Goal: Information Seeking & Learning: Compare options

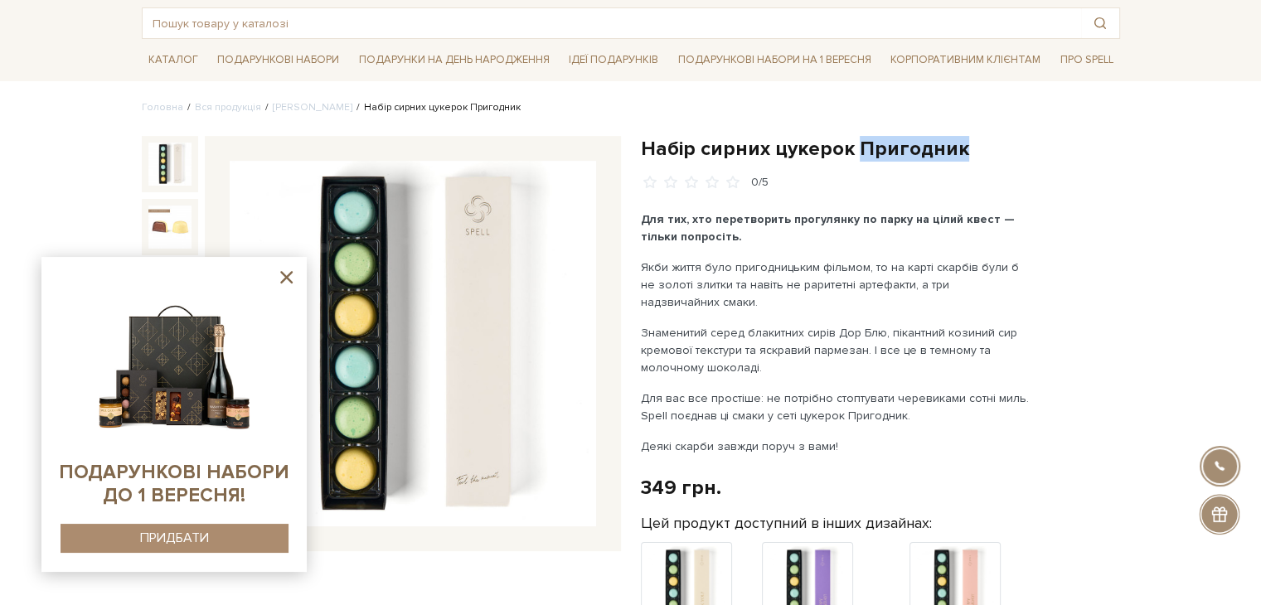
scroll to position [83, 0]
click at [594, 22] on input "text" at bounding box center [612, 23] width 938 height 30
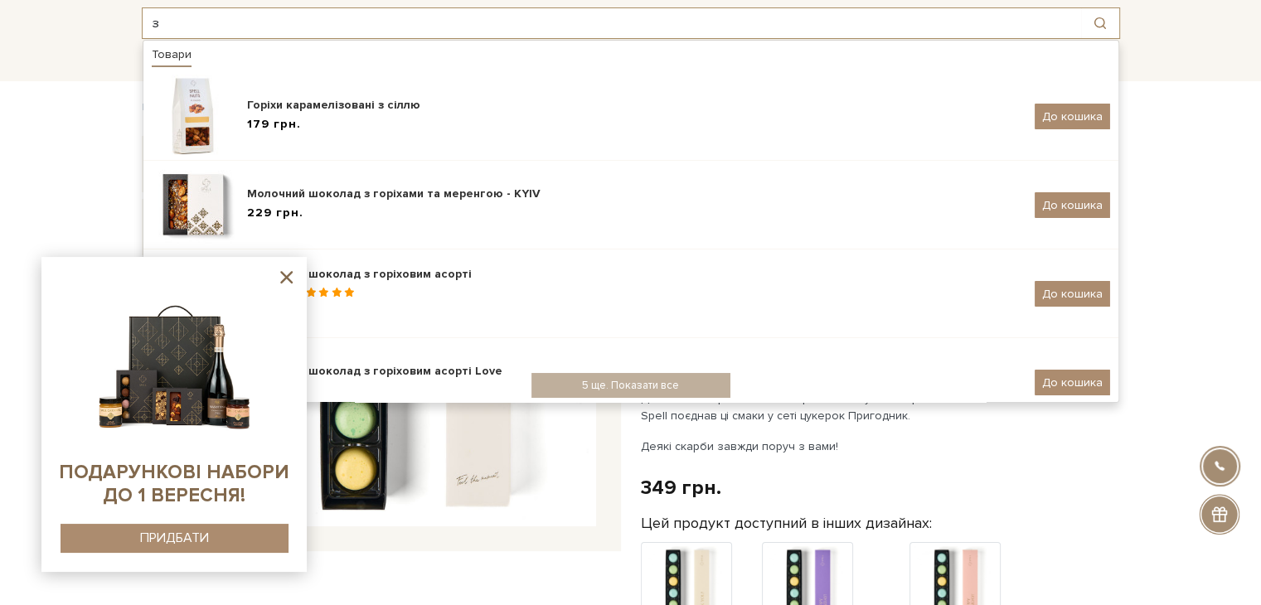
type input "з"
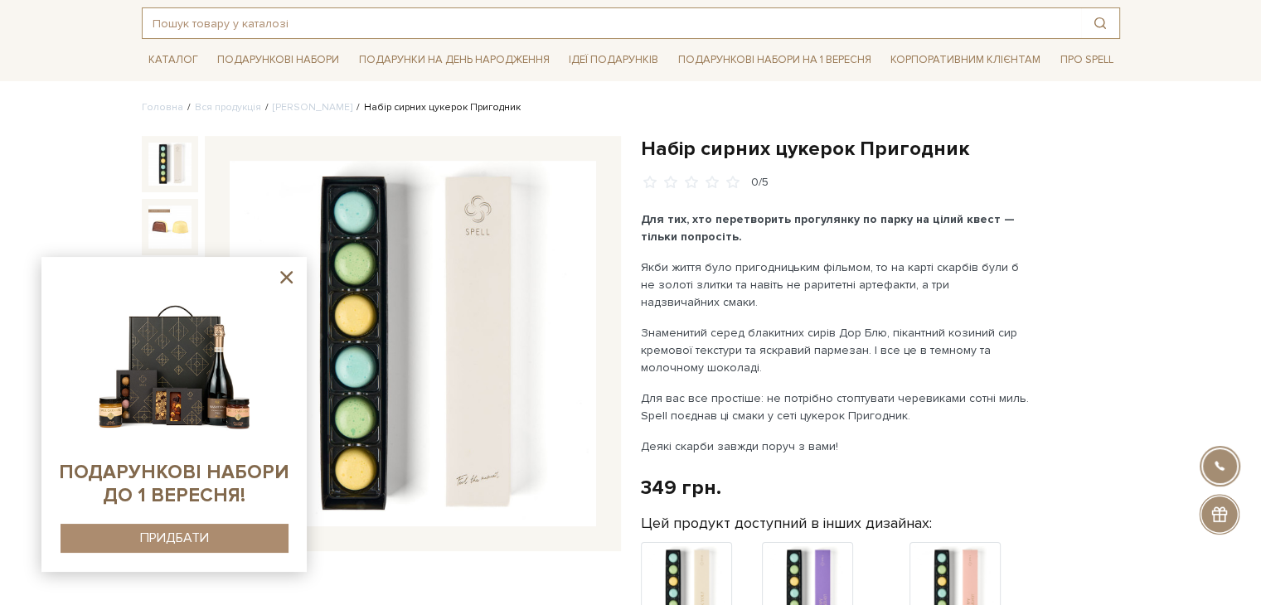
click at [251, 27] on input "text" at bounding box center [612, 23] width 938 height 30
click at [1062, 111] on ul "Головна Вся продукція Сети цукерок Набір сирних цукерок Пригодник" at bounding box center [631, 107] width 978 height 15
click at [481, 19] on input "text" at bounding box center [612, 23] width 938 height 30
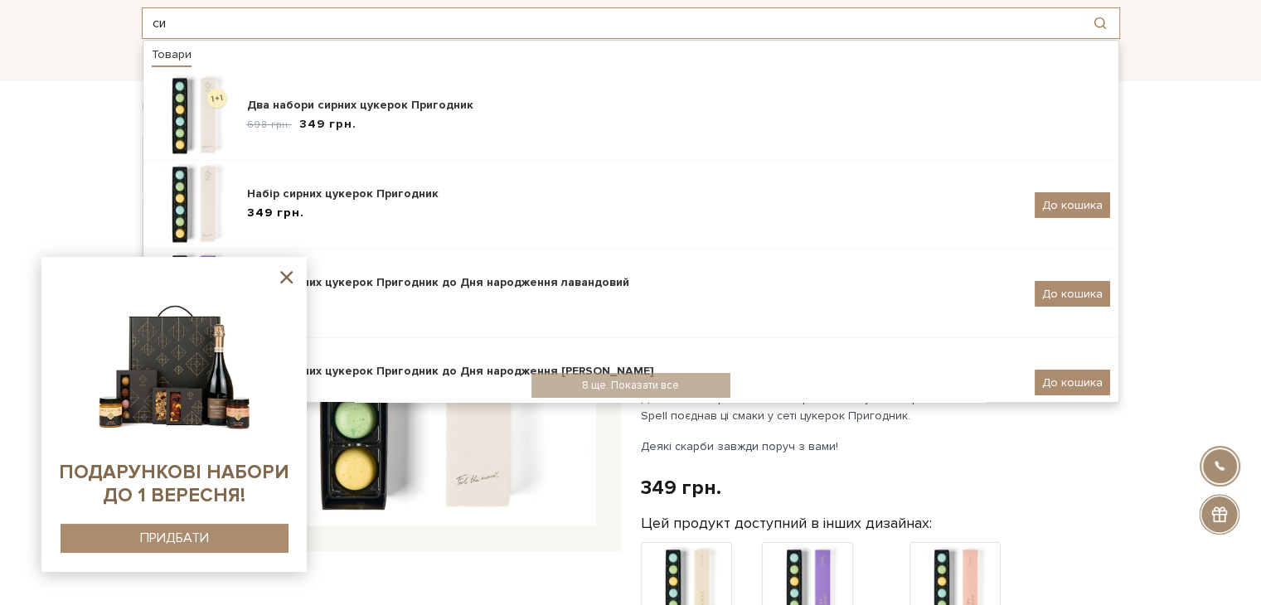
type input "с"
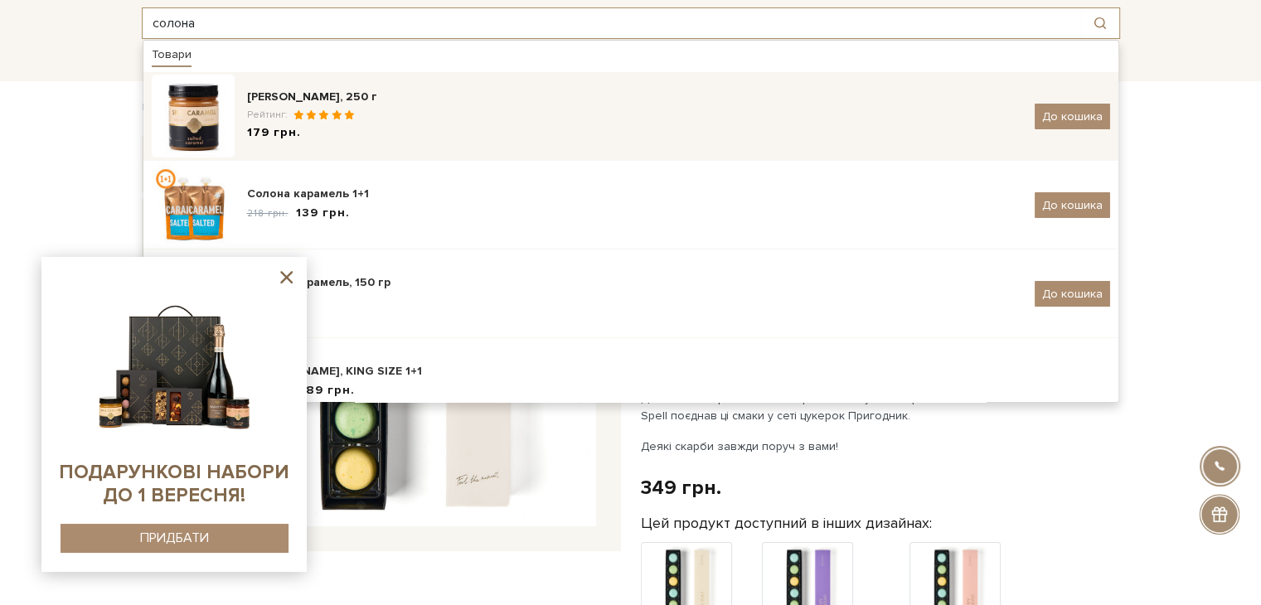
type input "солона"
click at [468, 100] on div "Карамель солона, 250 г" at bounding box center [634, 97] width 775 height 17
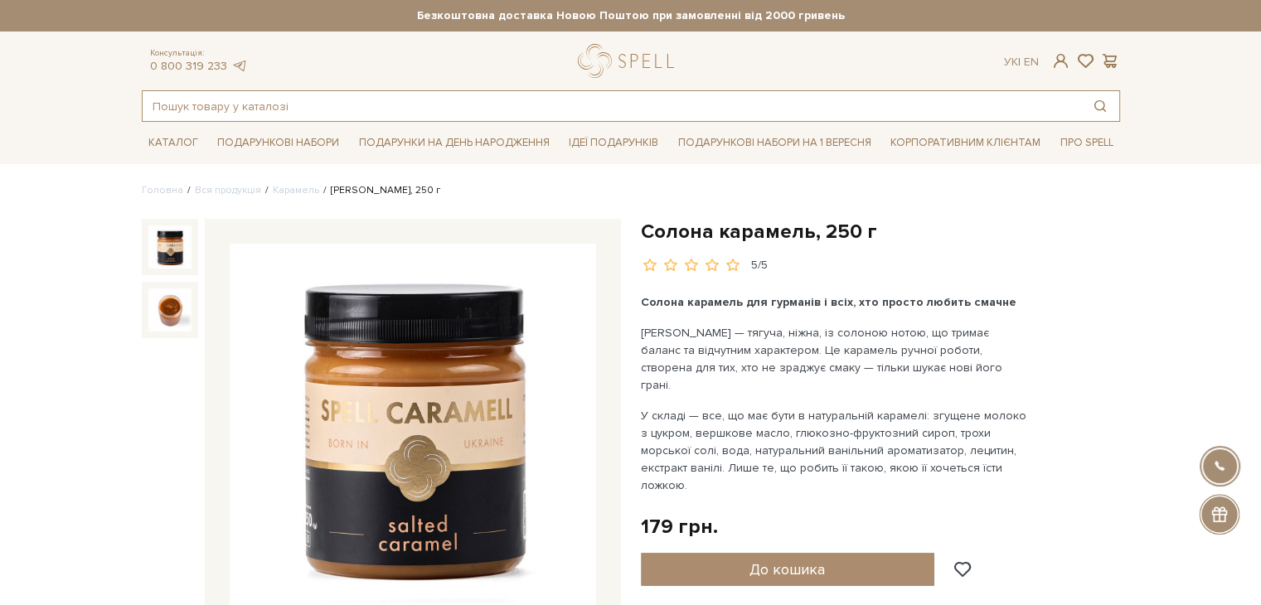
drag, startPoint x: 332, startPoint y: 115, endPoint x: 314, endPoint y: 109, distance: 19.1
click at [317, 113] on input "text" at bounding box center [612, 106] width 938 height 30
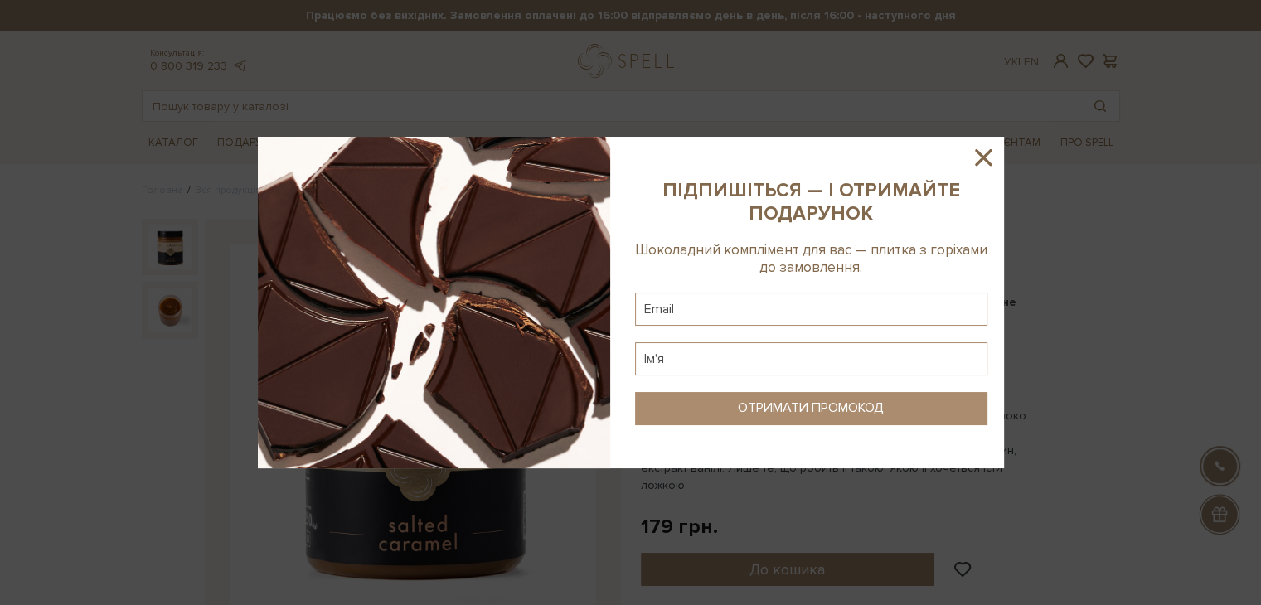
click at [982, 160] on icon at bounding box center [983, 157] width 28 height 28
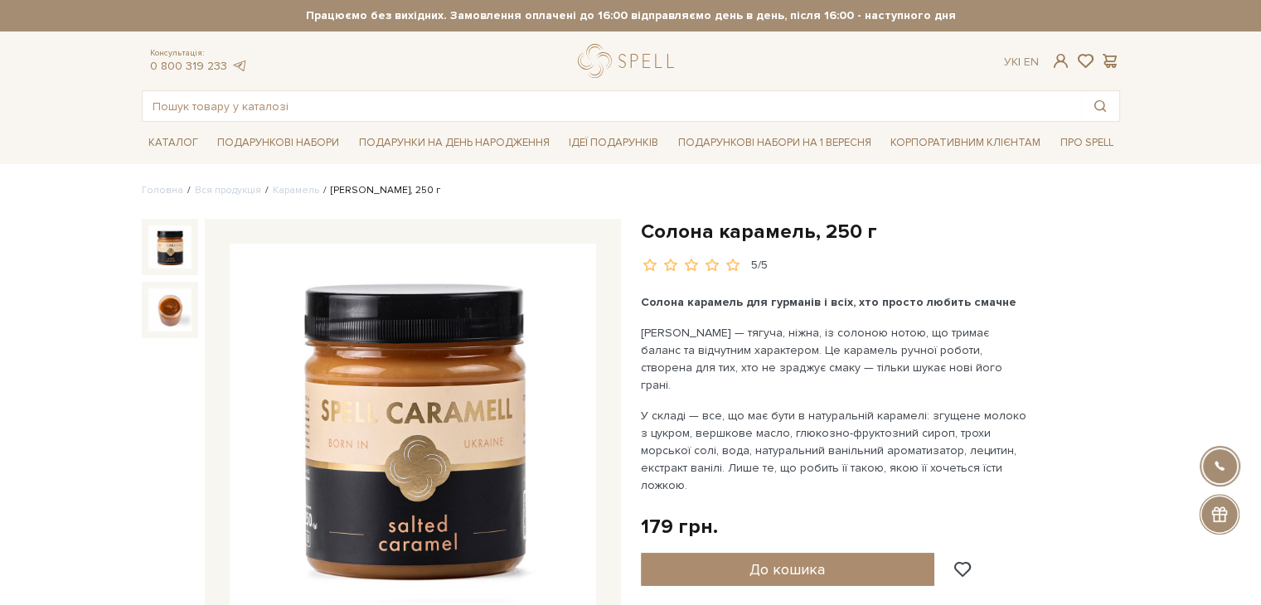
click at [1198, 86] on header "Безкоштовна доставка Новою Поштою при замовленні від 2000 гривень Працюємо без …" at bounding box center [630, 61] width 1261 height 122
click at [273, 190] on link "Карамель" at bounding box center [296, 190] width 46 height 12
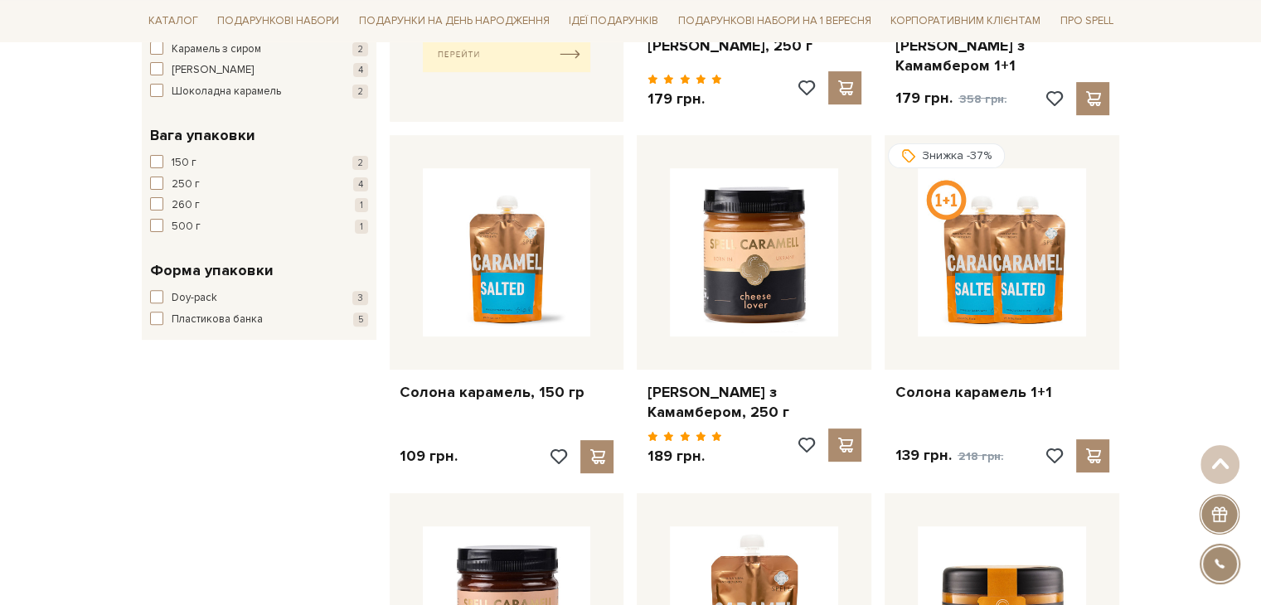
scroll to position [414, 0]
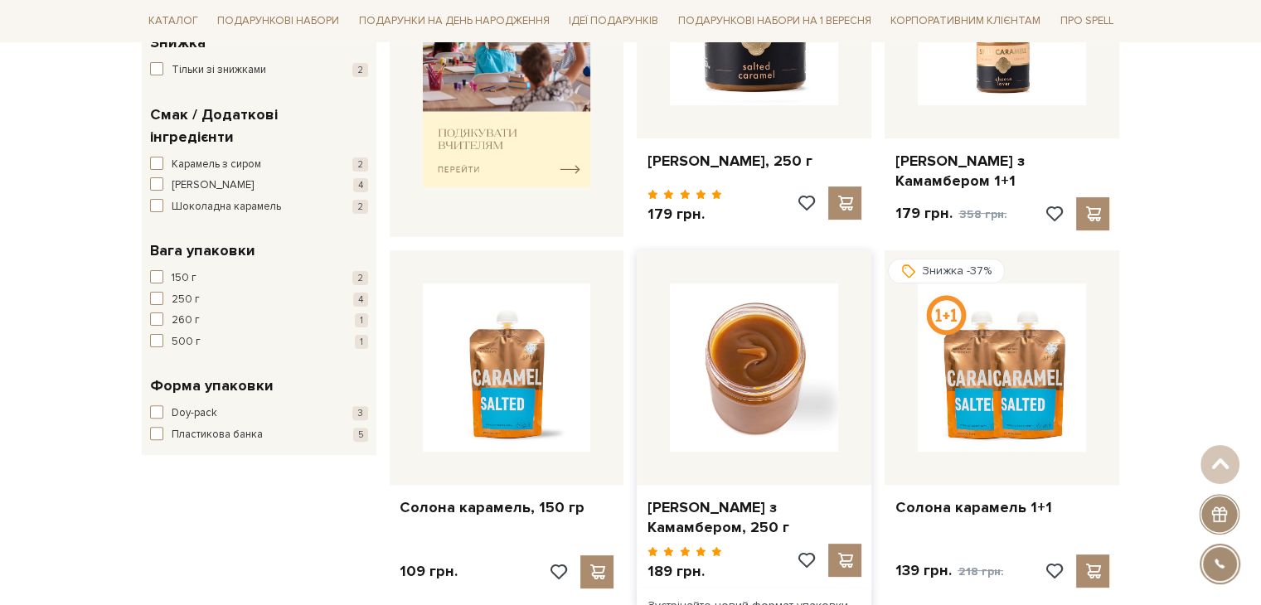
click at [718, 381] on img at bounding box center [754, 368] width 168 height 168
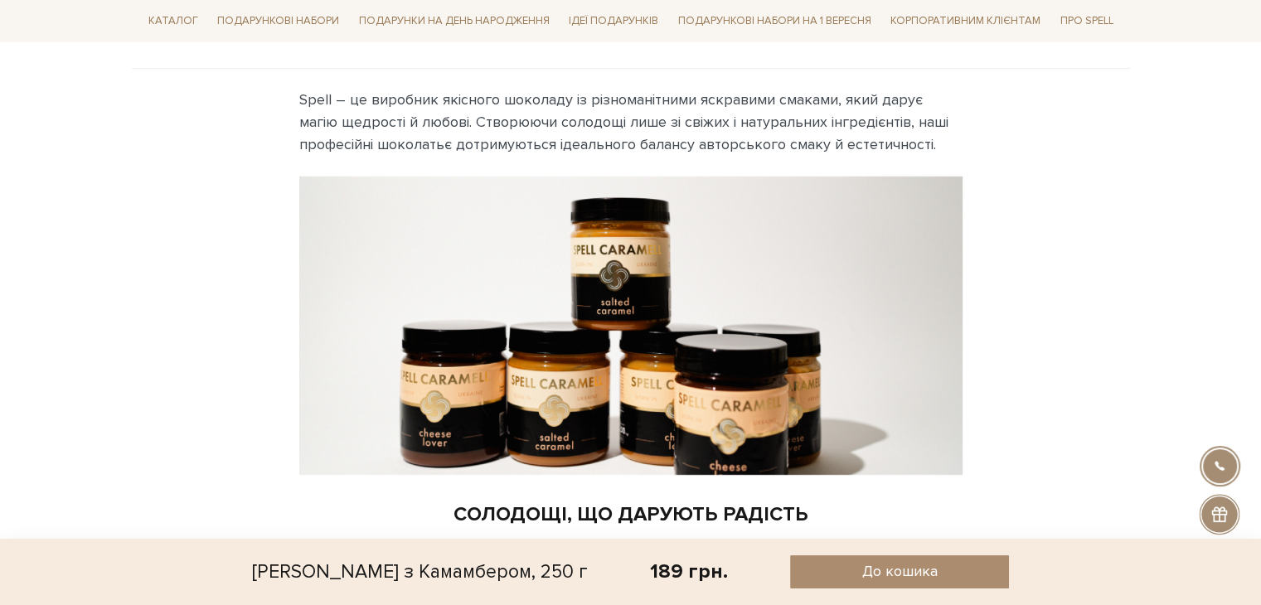
scroll to position [414, 0]
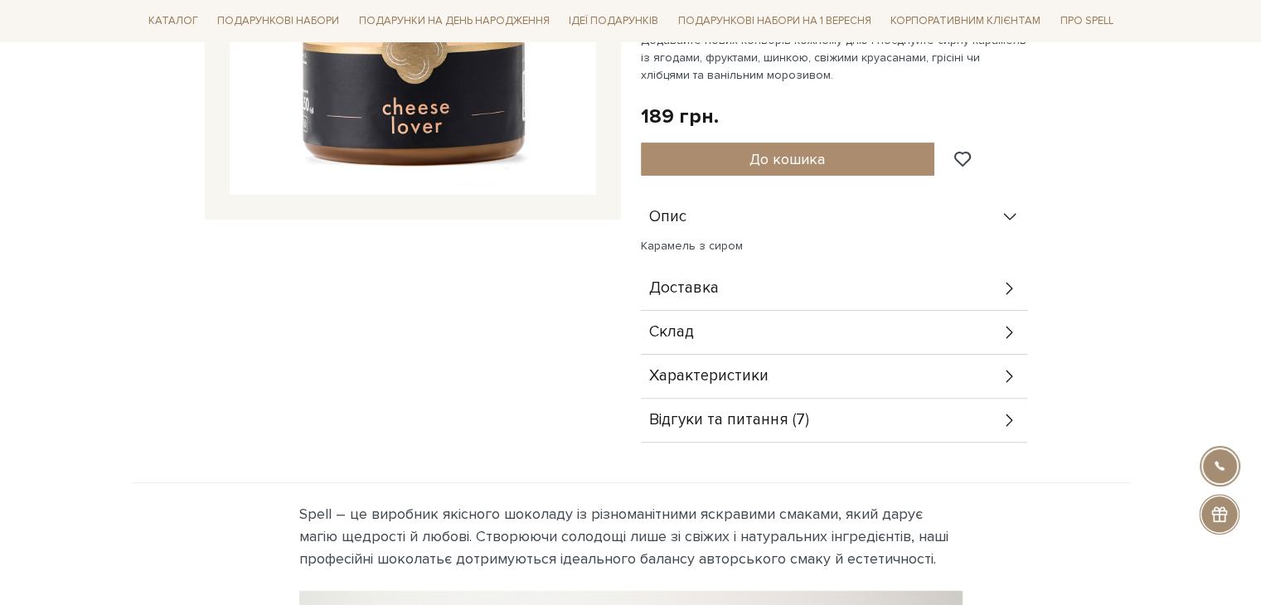
click at [986, 215] on div "Опис" at bounding box center [834, 217] width 386 height 43
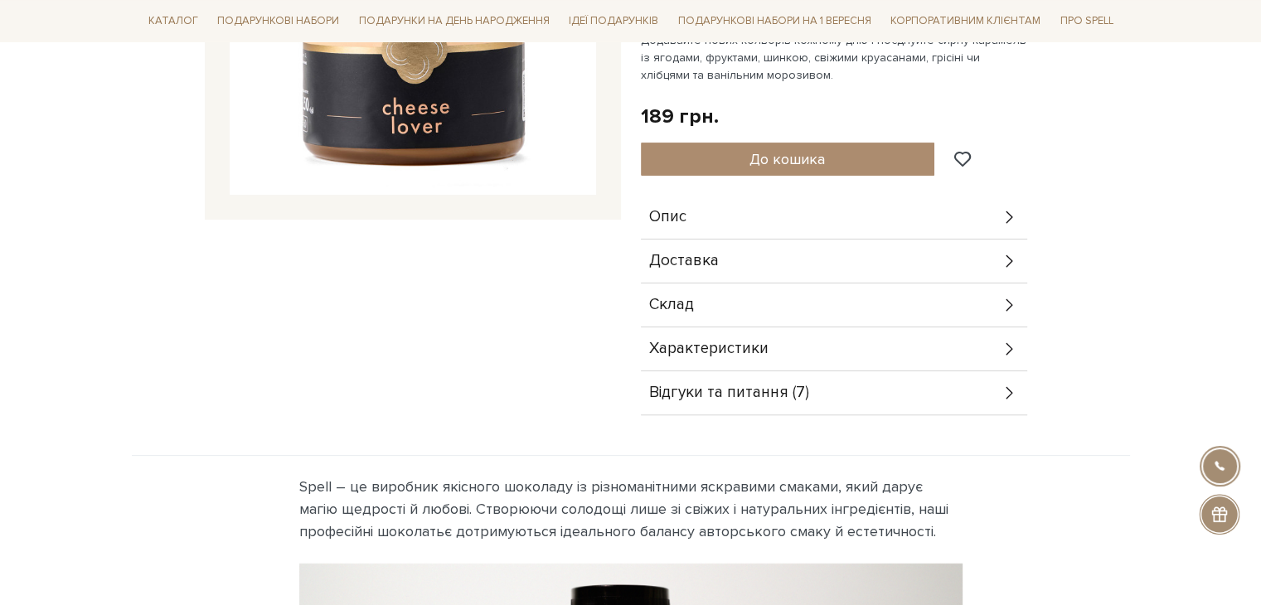
click at [986, 215] on div "Опис" at bounding box center [834, 217] width 386 height 43
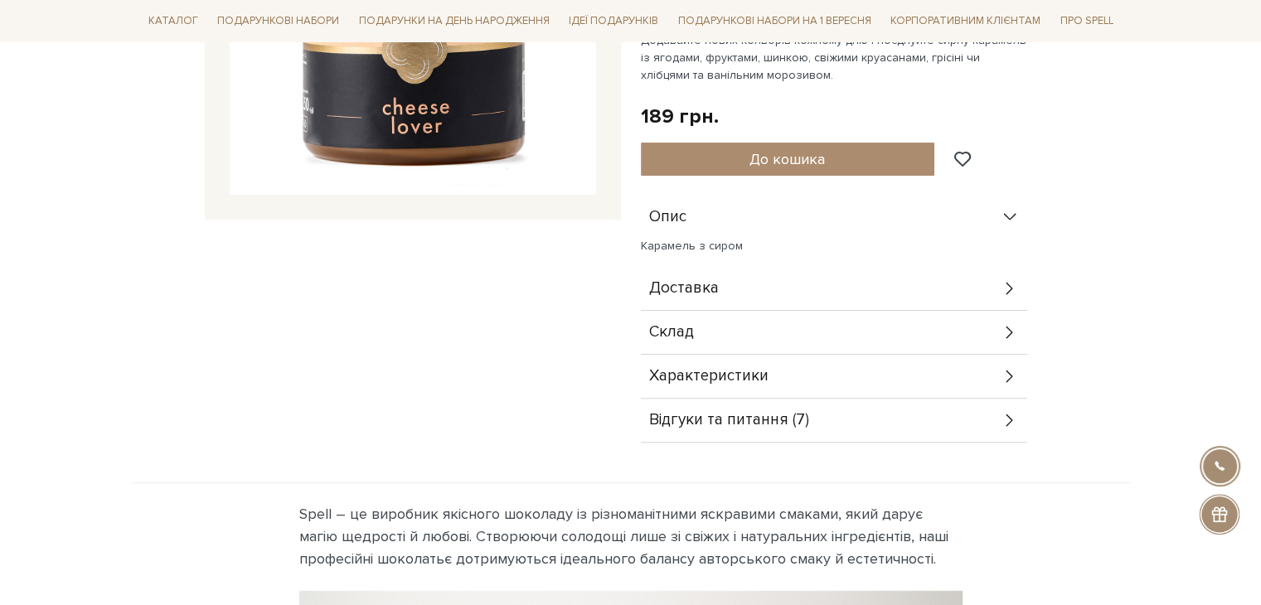
click at [822, 362] on div "Характеристики" at bounding box center [834, 376] width 386 height 43
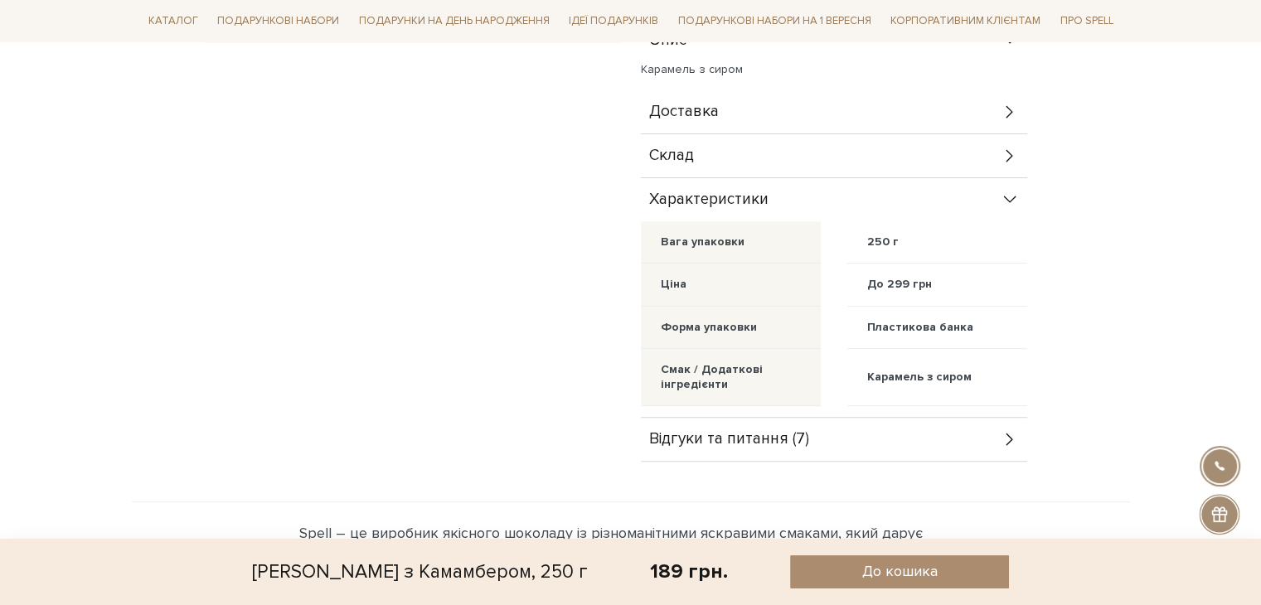
scroll to position [497, 0]
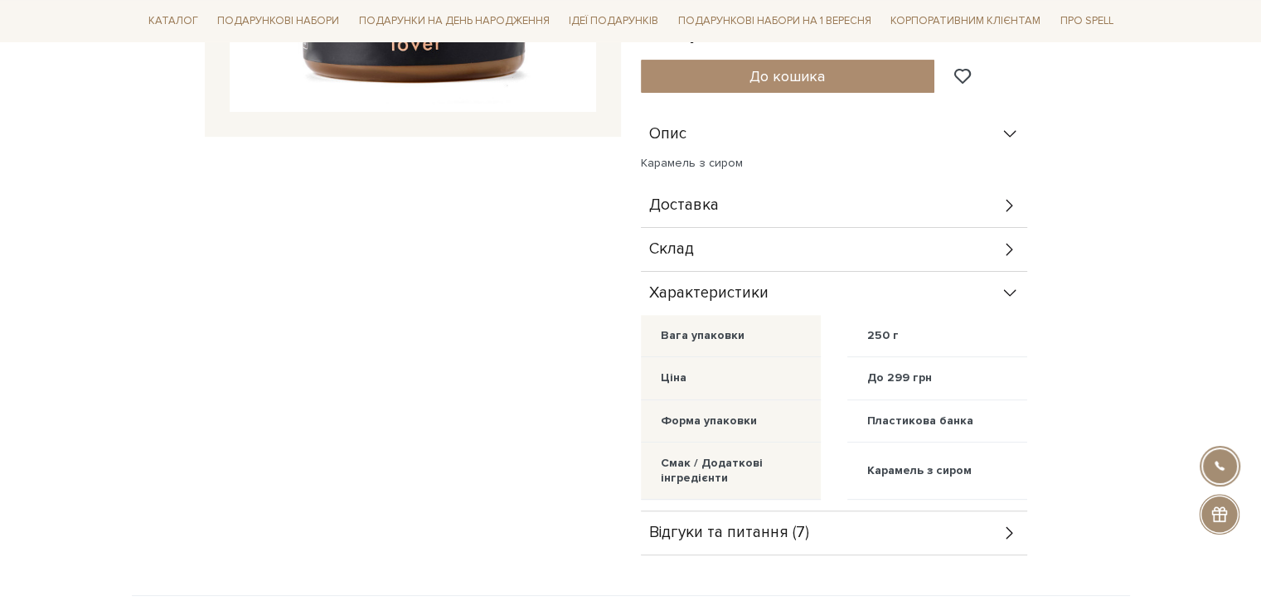
click at [915, 259] on div "Склад" at bounding box center [834, 249] width 386 height 43
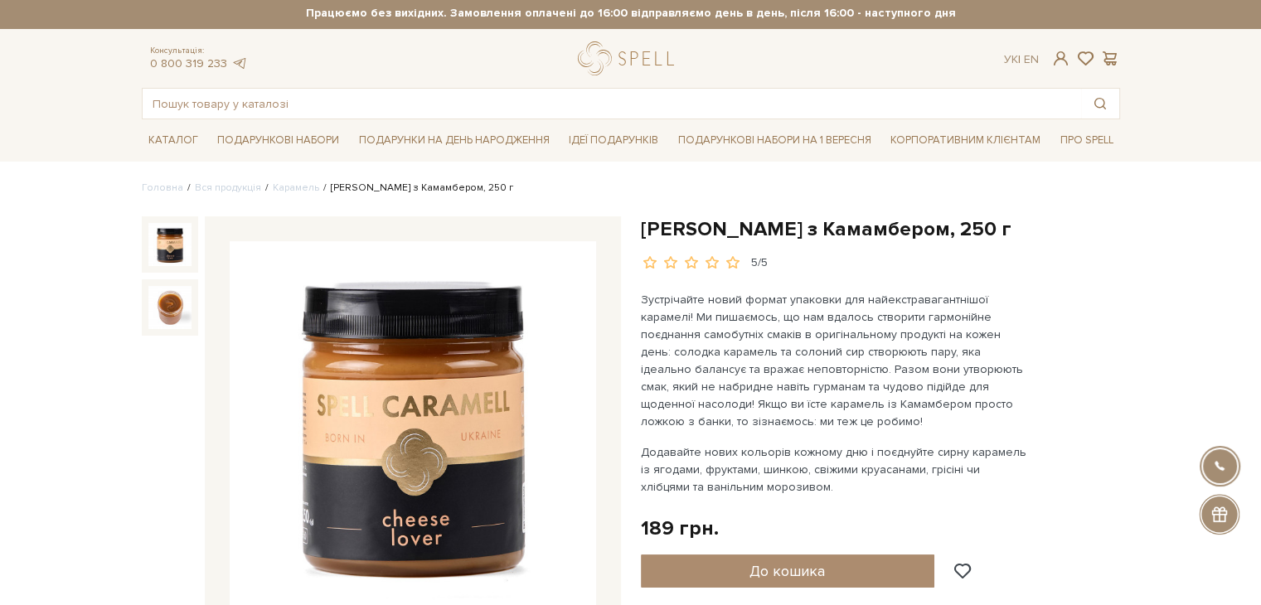
scroll to position [0, 0]
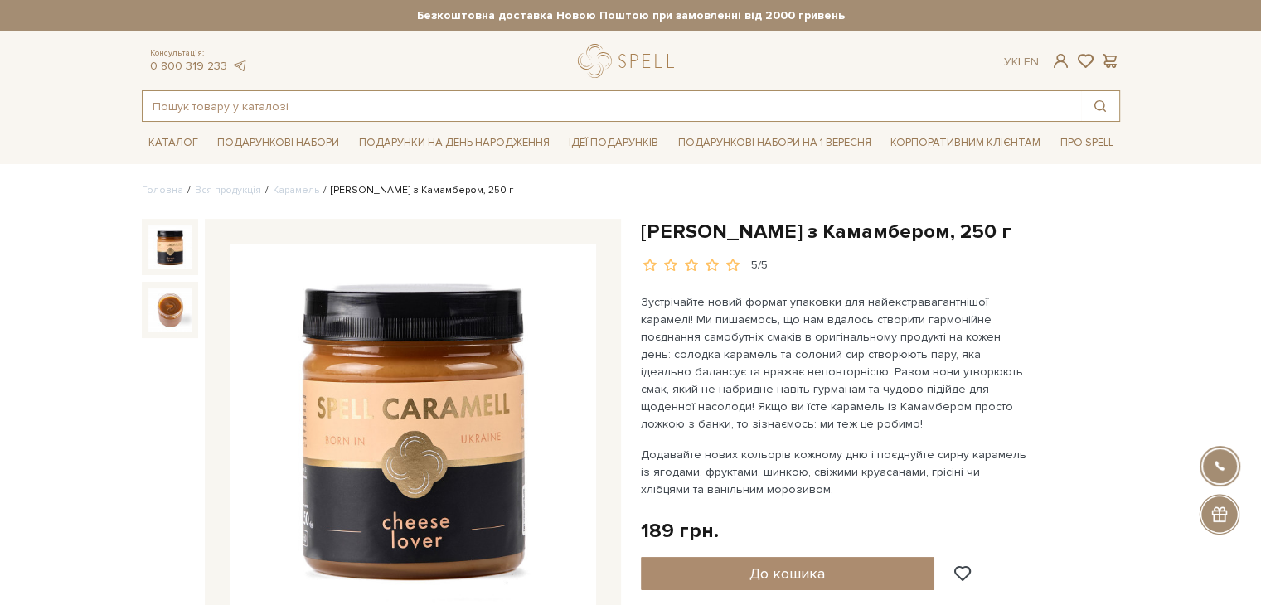
click at [271, 107] on input "text" at bounding box center [612, 106] width 938 height 30
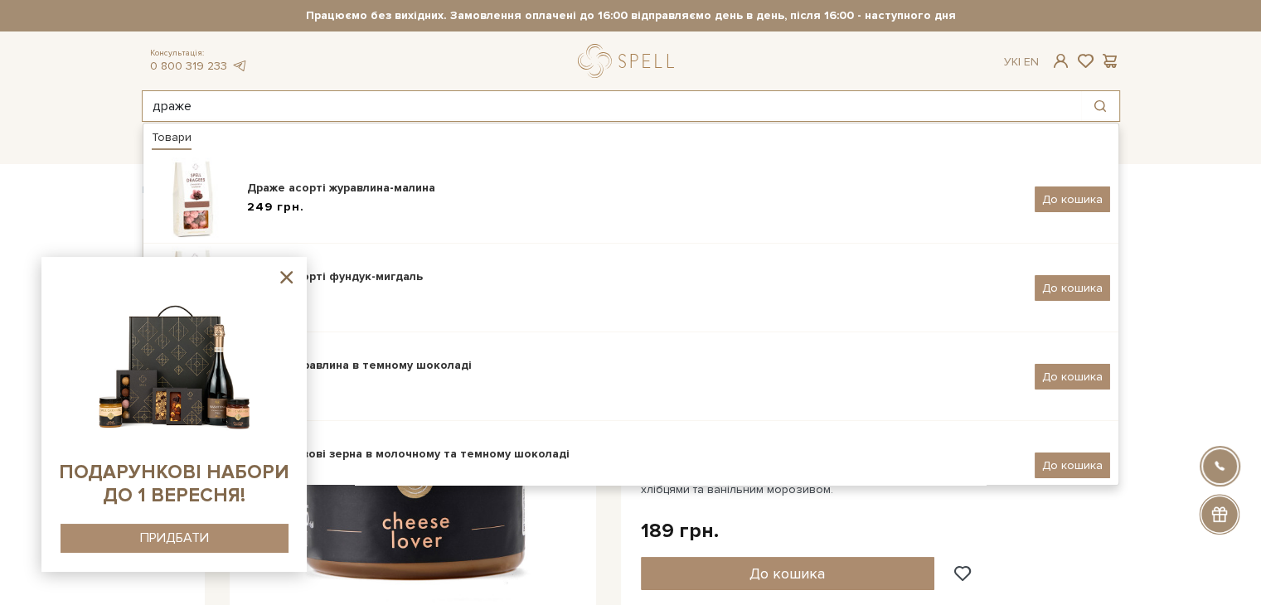
type input "драже"
click at [285, 279] on icon at bounding box center [286, 277] width 12 height 12
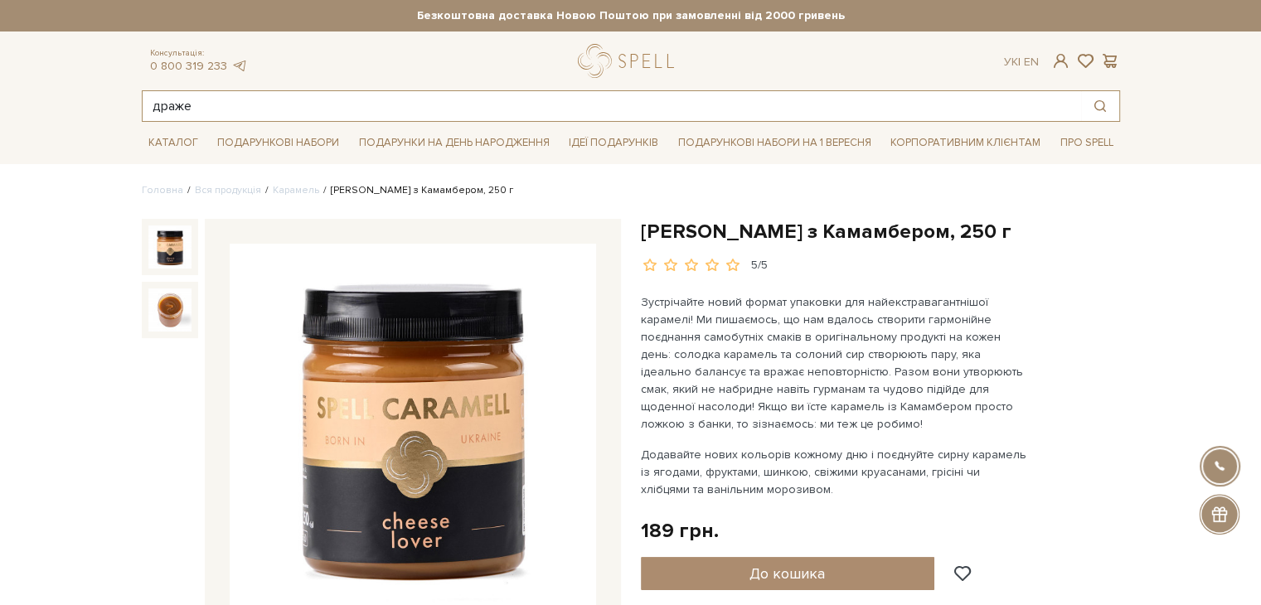
click at [234, 110] on input "драже" at bounding box center [612, 106] width 938 height 30
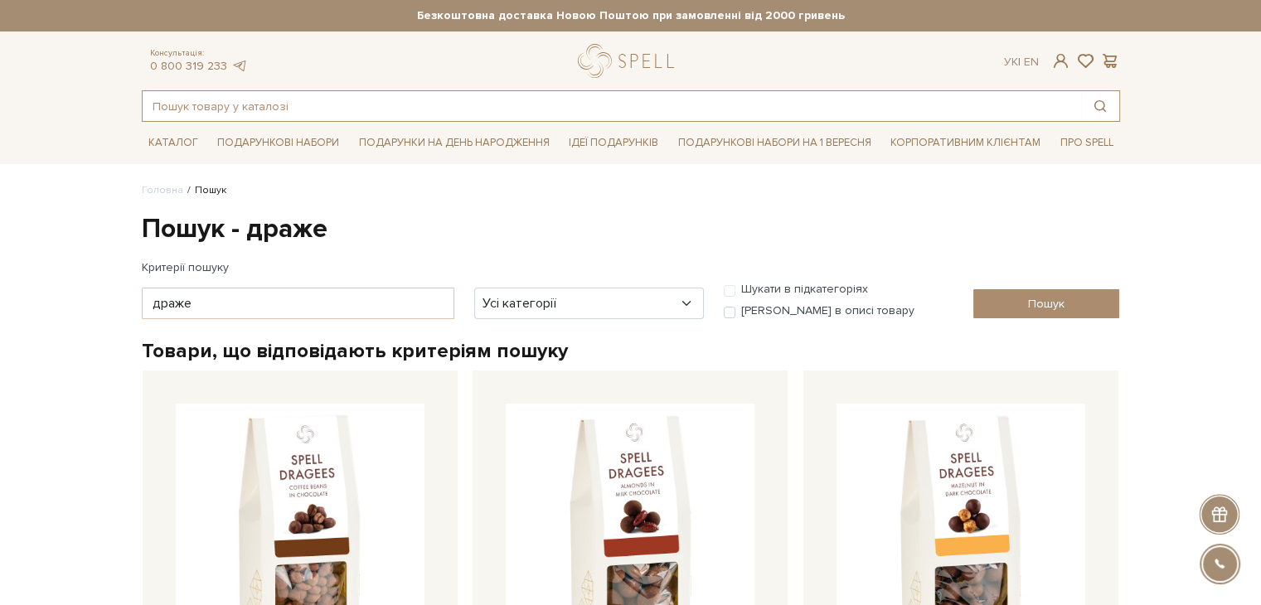
click at [469, 101] on input "text" at bounding box center [612, 106] width 938 height 30
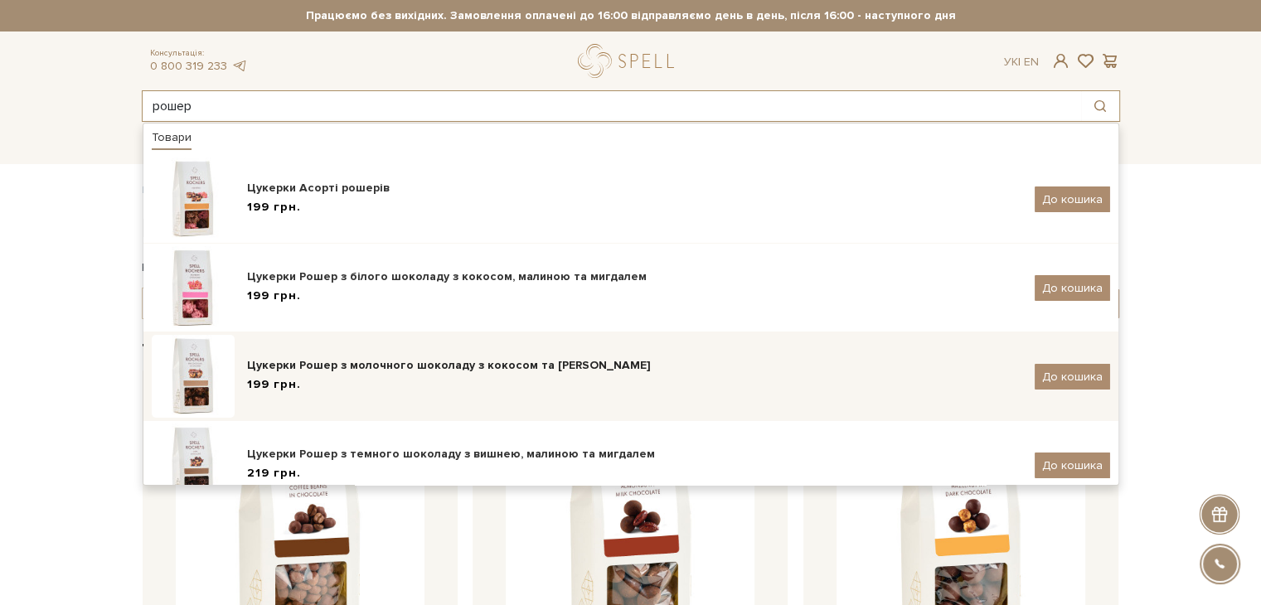
scroll to position [27, 0]
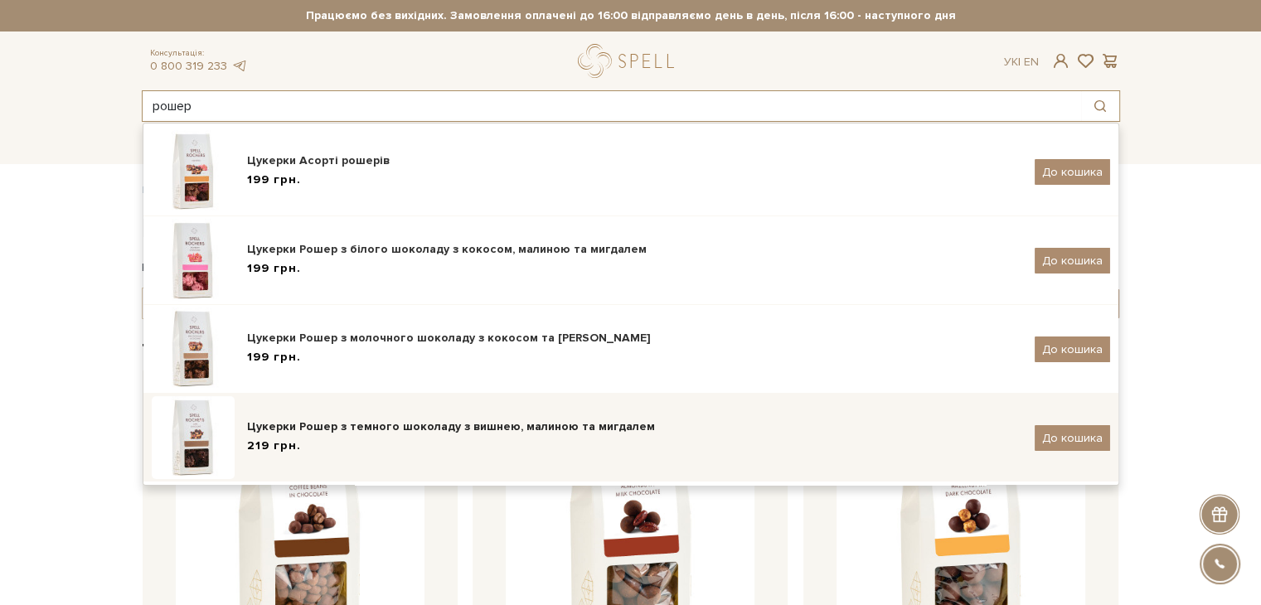
type input "рошер"
click at [458, 440] on div "219 грн." at bounding box center [634, 446] width 775 height 17
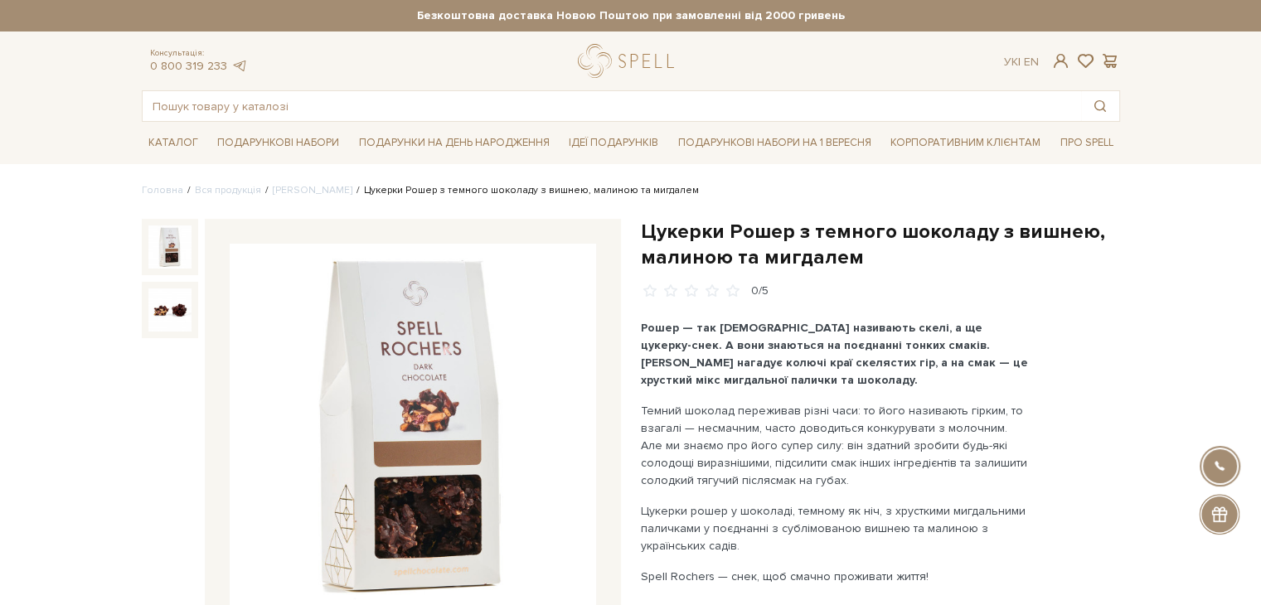
click at [419, 104] on input "text" at bounding box center [612, 106] width 938 height 30
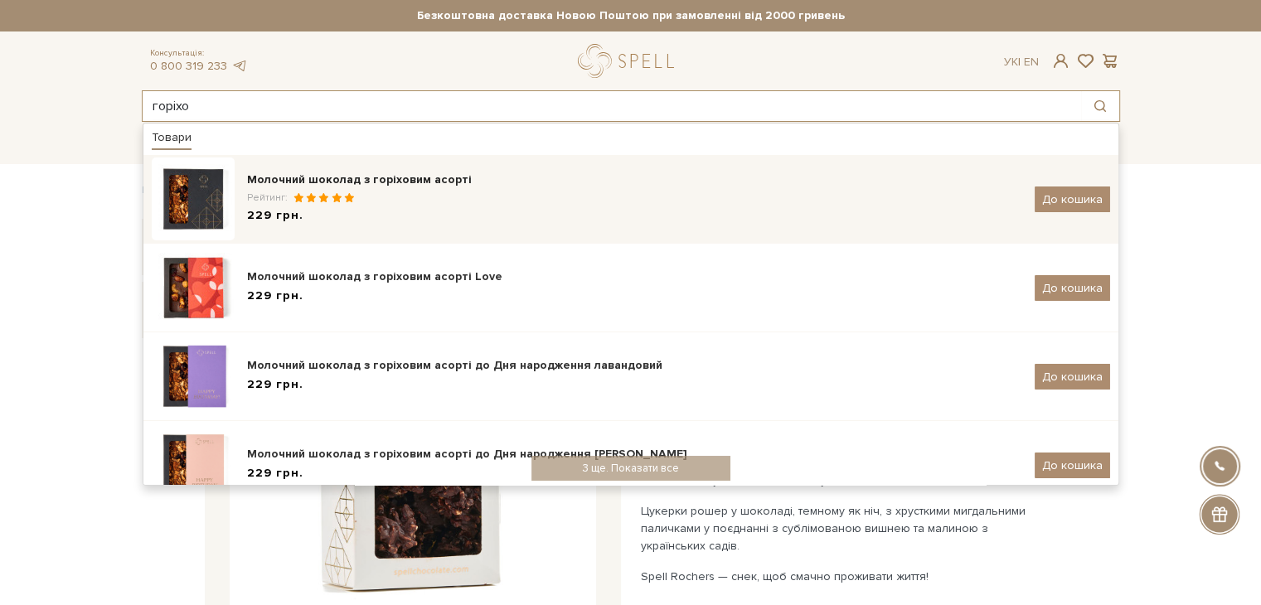
type input "горіхо"
click at [431, 201] on div "Рейтинг:" at bounding box center [634, 198] width 775 height 14
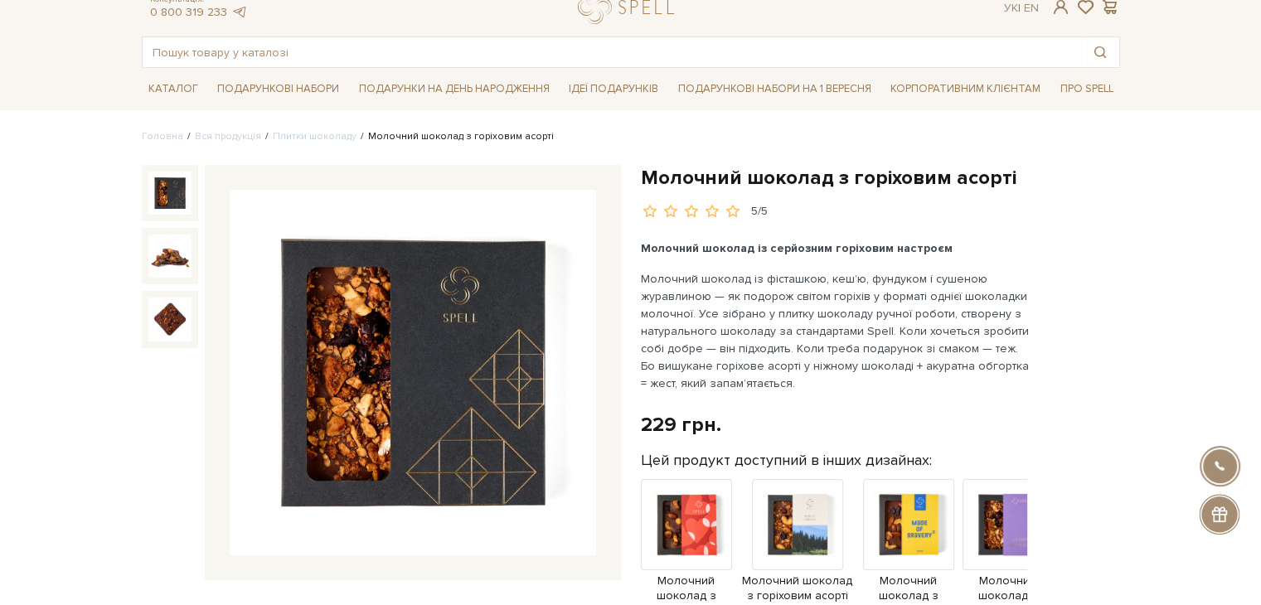
scroll to position [83, 0]
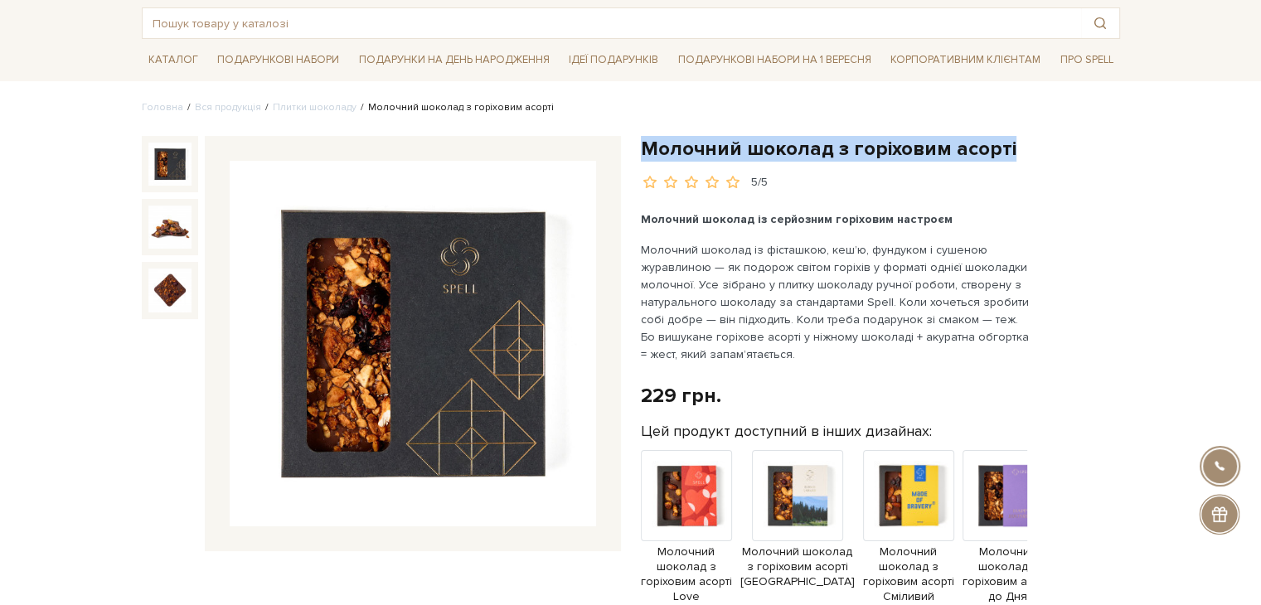
drag, startPoint x: 642, startPoint y: 141, endPoint x: 1022, endPoint y: 149, distance: 380.6
click at [1022, 149] on h1 "Молочний шоколад з горіховим асорті" at bounding box center [880, 149] width 479 height 26
copy h1 "Молочний шоколад з горіховим асорті"
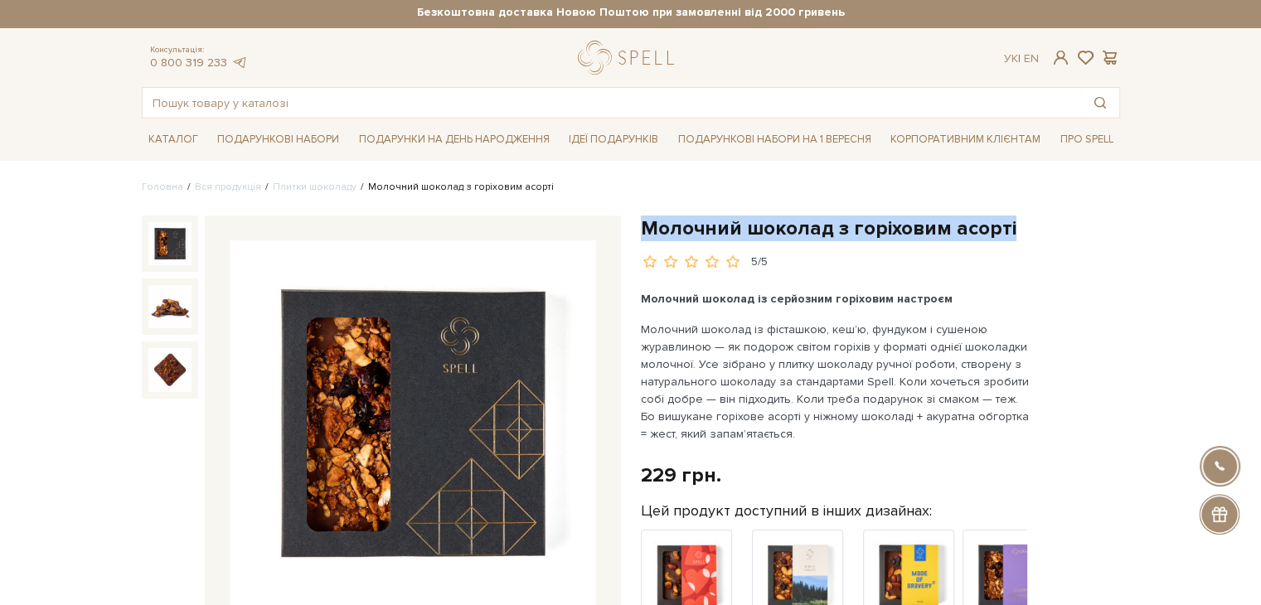
scroll to position [0, 0]
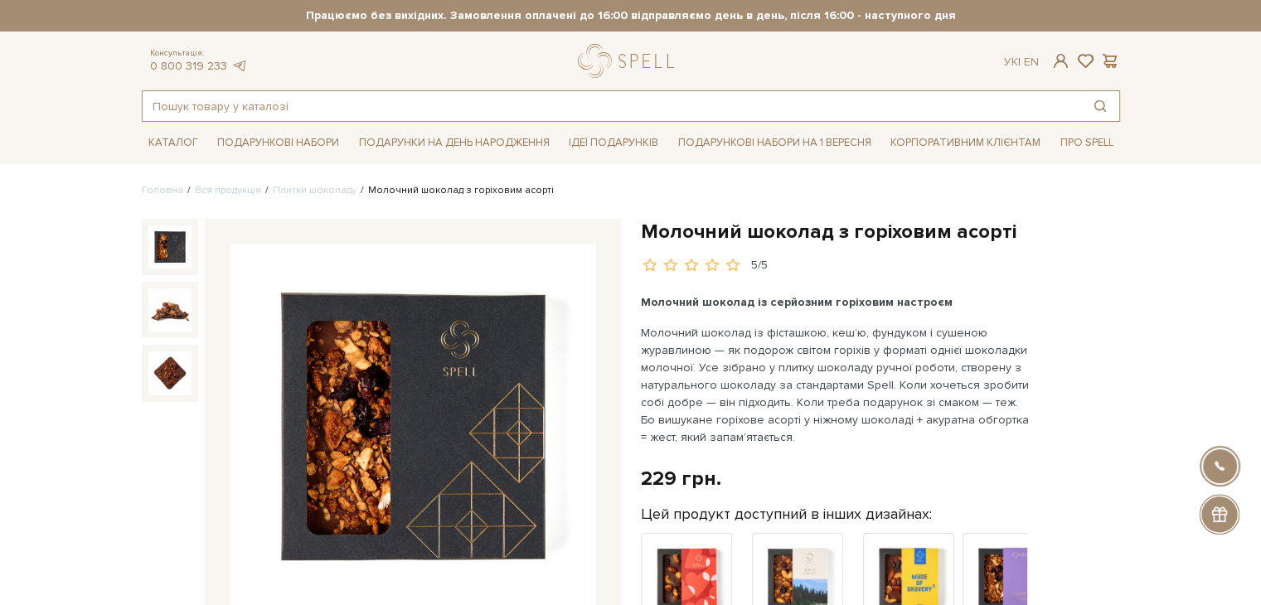
drag, startPoint x: 318, startPoint y: 106, endPoint x: 239, endPoint y: 114, distance: 79.1
click at [239, 114] on input "text" at bounding box center [612, 106] width 938 height 30
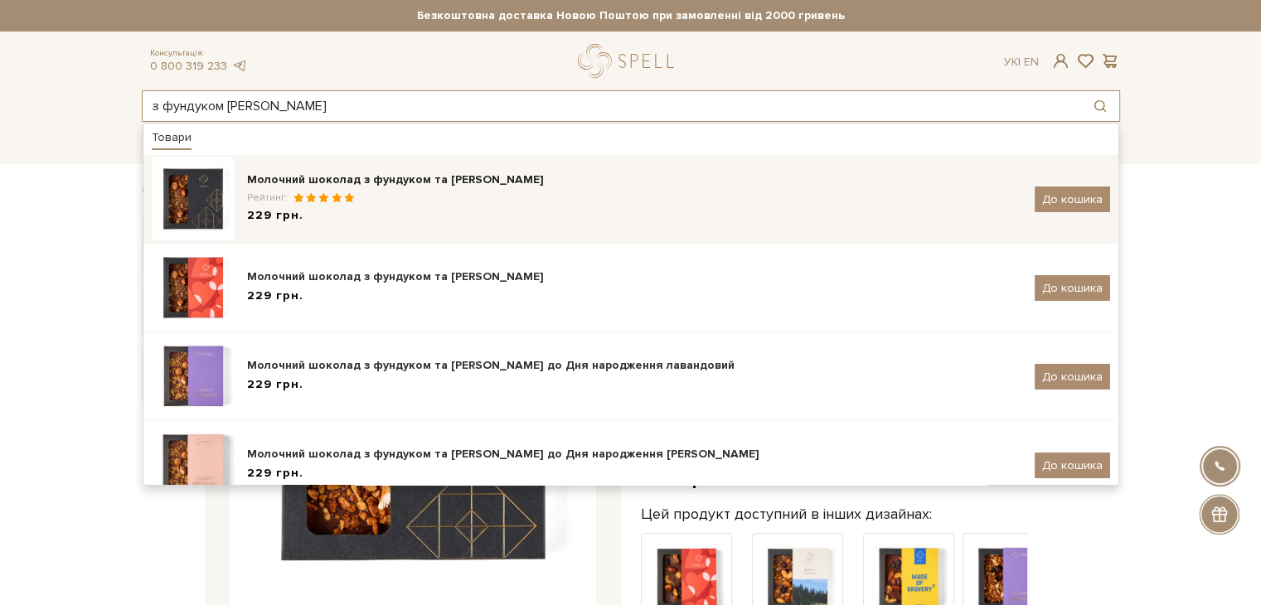
type input "з фундуком та"
click at [337, 202] on span at bounding box center [336, 197] width 12 height 11
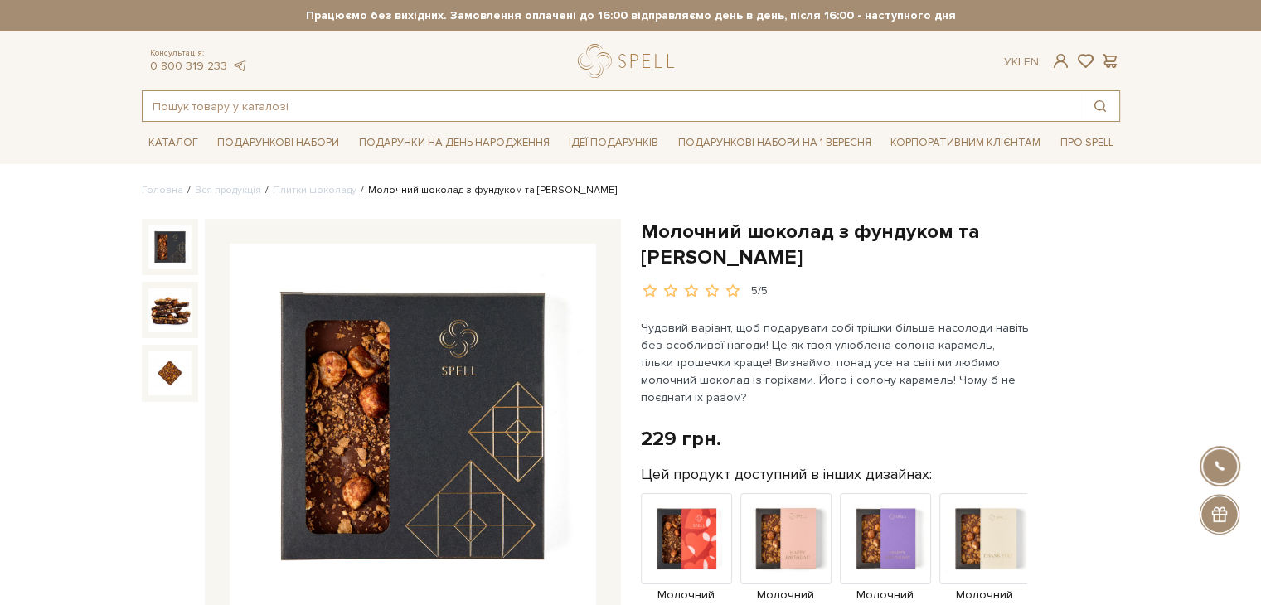
click at [478, 107] on input "text" at bounding box center [612, 106] width 938 height 30
drag, startPoint x: 643, startPoint y: 231, endPoint x: 765, endPoint y: 253, distance: 123.8
click at [765, 253] on h1 "Молочний шоколад з фундуком та [PERSON_NAME]" at bounding box center [880, 244] width 479 height 51
copy h1 "Молочний шоколад з фундуком та [PERSON_NAME]"
click at [356, 111] on input "text" at bounding box center [612, 106] width 938 height 30
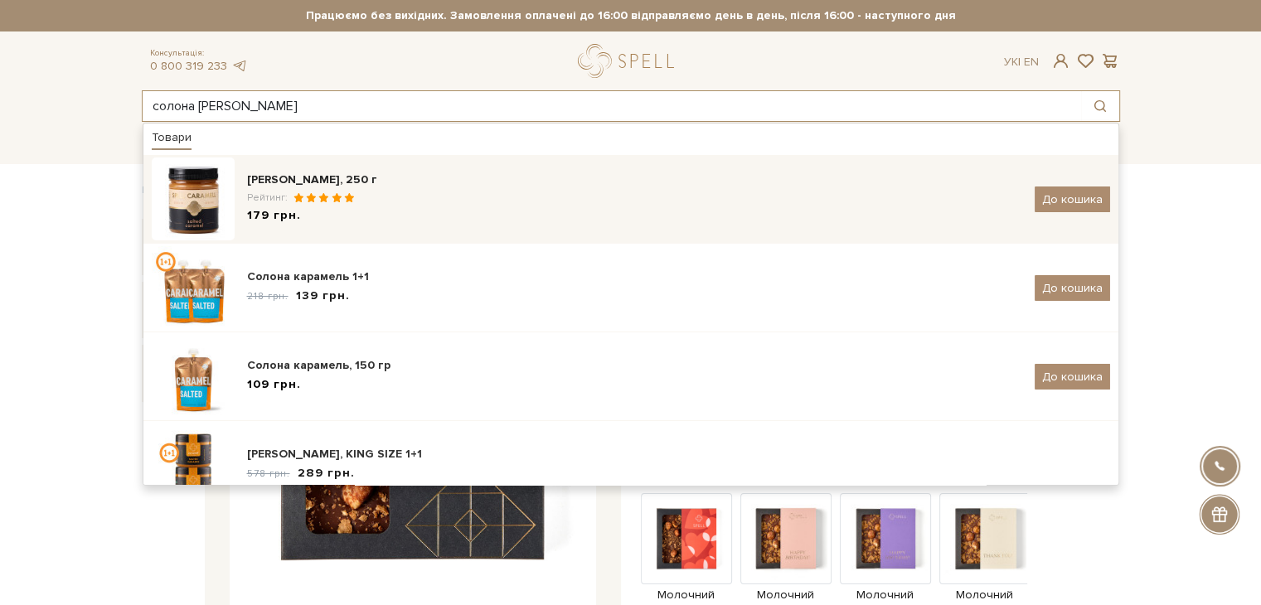
type input "солона караме"
click at [398, 219] on div "179 грн." at bounding box center [634, 215] width 775 height 17
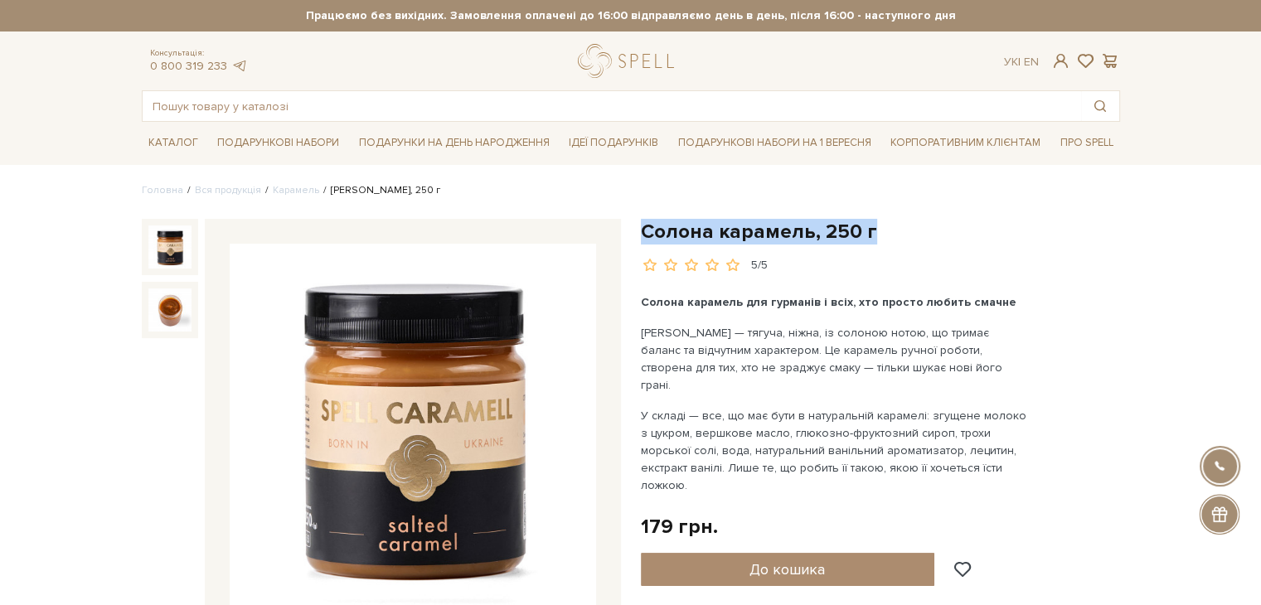
drag, startPoint x: 644, startPoint y: 230, endPoint x: 877, endPoint y: 233, distance: 233.0
click at [877, 233] on h1 "Солона карамель, 250 г" at bounding box center [880, 232] width 479 height 26
copy h1 "Солона карамель, 250 г"
click at [399, 100] on input "text" at bounding box center [612, 106] width 938 height 30
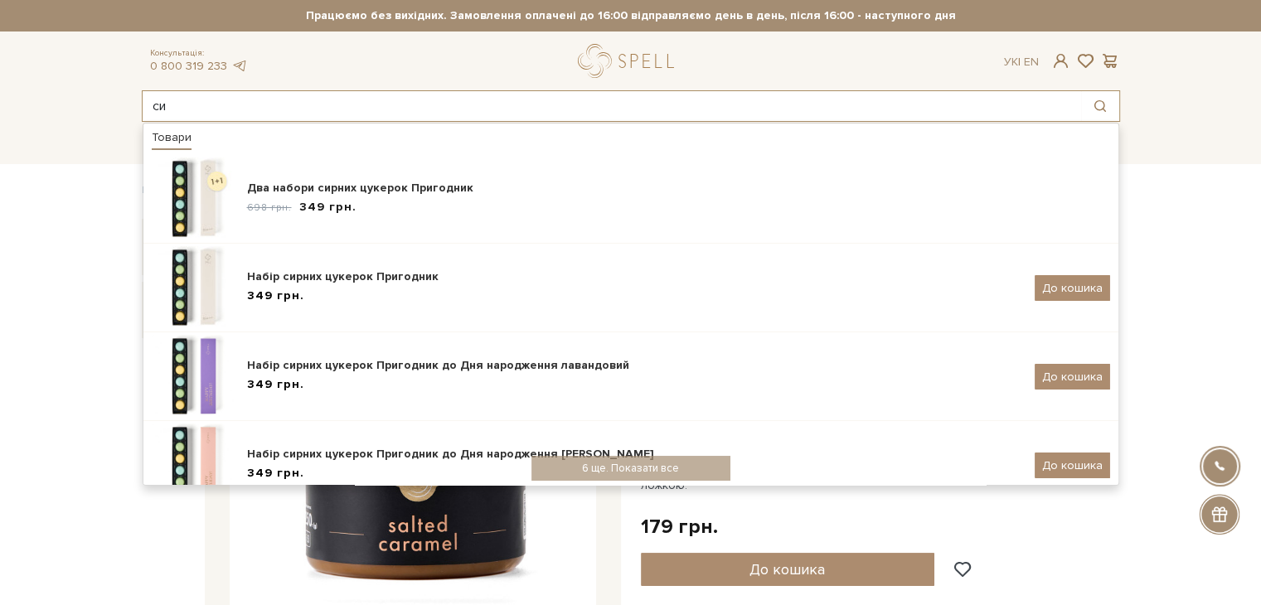
type input "с"
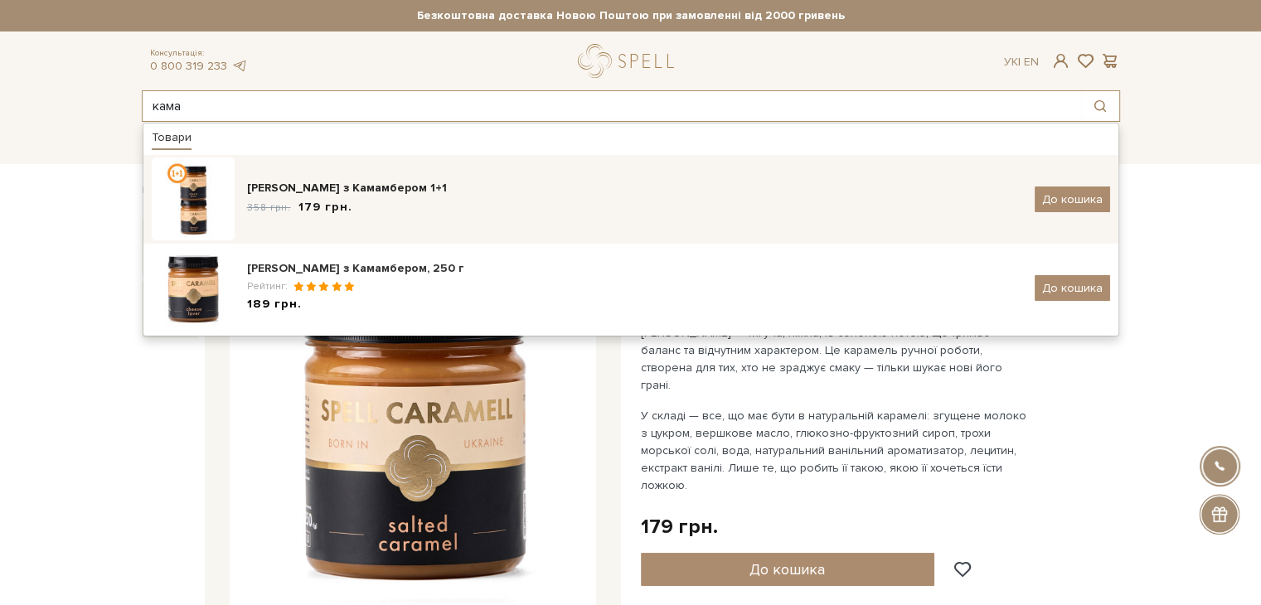
type input "кама"
click at [420, 199] on div "358 грн. 179 грн." at bounding box center [634, 207] width 775 height 17
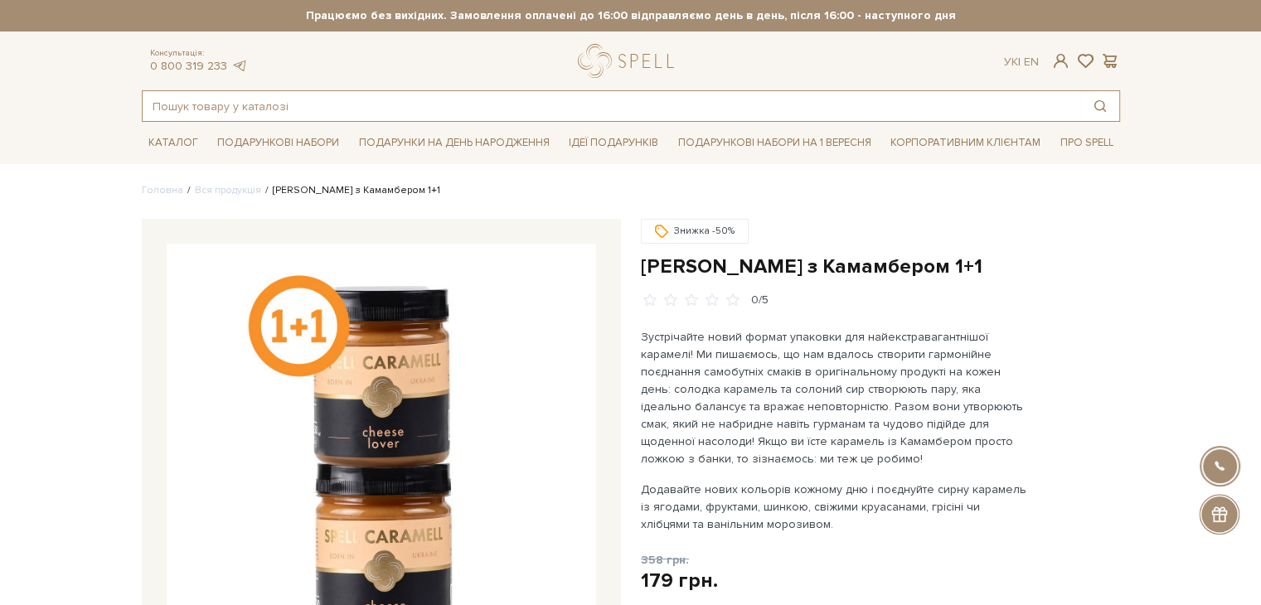
click at [269, 105] on input "text" at bounding box center [612, 106] width 938 height 30
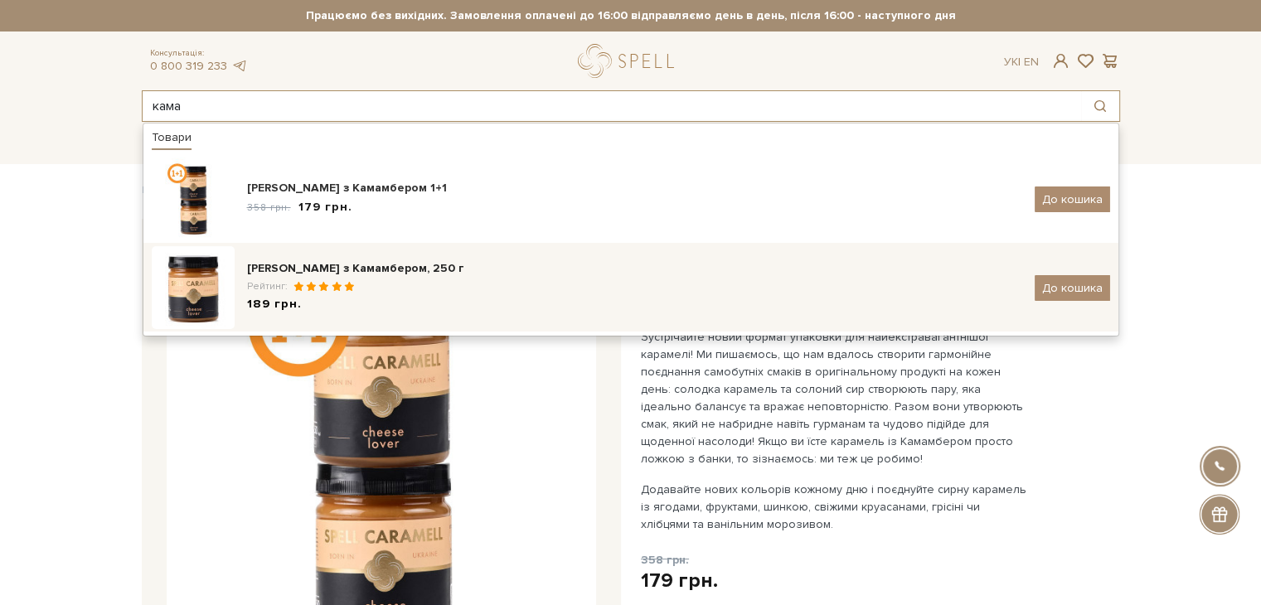
type input "кама"
click at [390, 290] on div "Рейтинг:" at bounding box center [634, 286] width 775 height 14
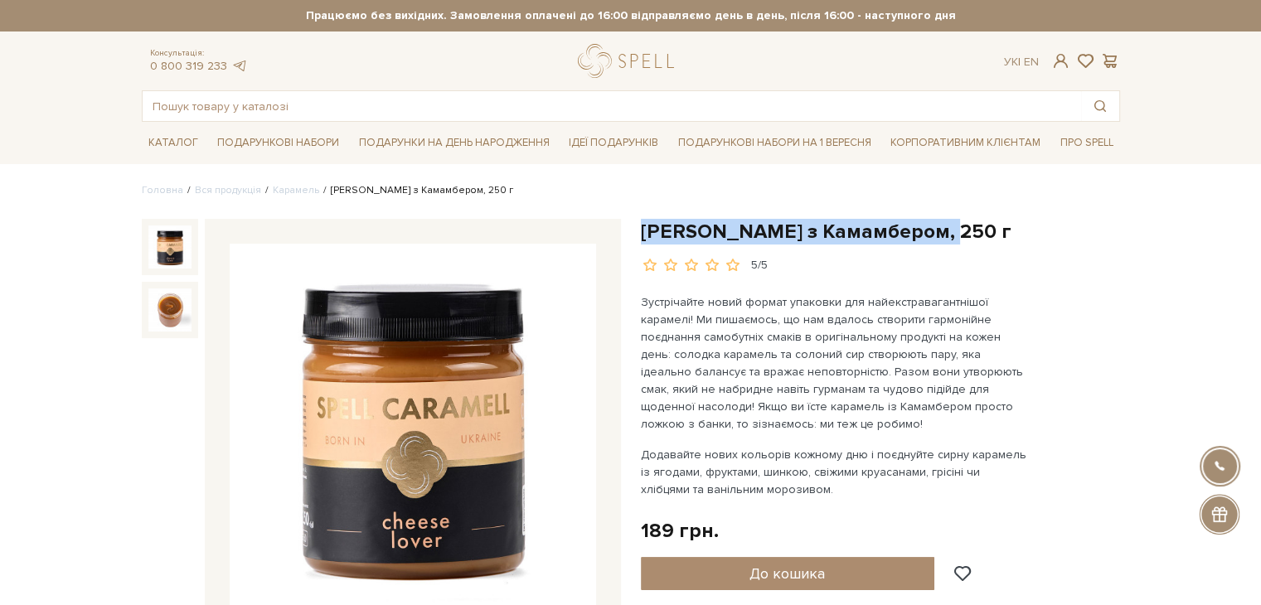
drag, startPoint x: 642, startPoint y: 226, endPoint x: 951, endPoint y: 223, distance: 309.2
click at [951, 223] on h1 "[PERSON_NAME] з Камамбером, 250 г" at bounding box center [880, 232] width 479 height 26
copy h1 "[PERSON_NAME] з Камамбером, 250 г"
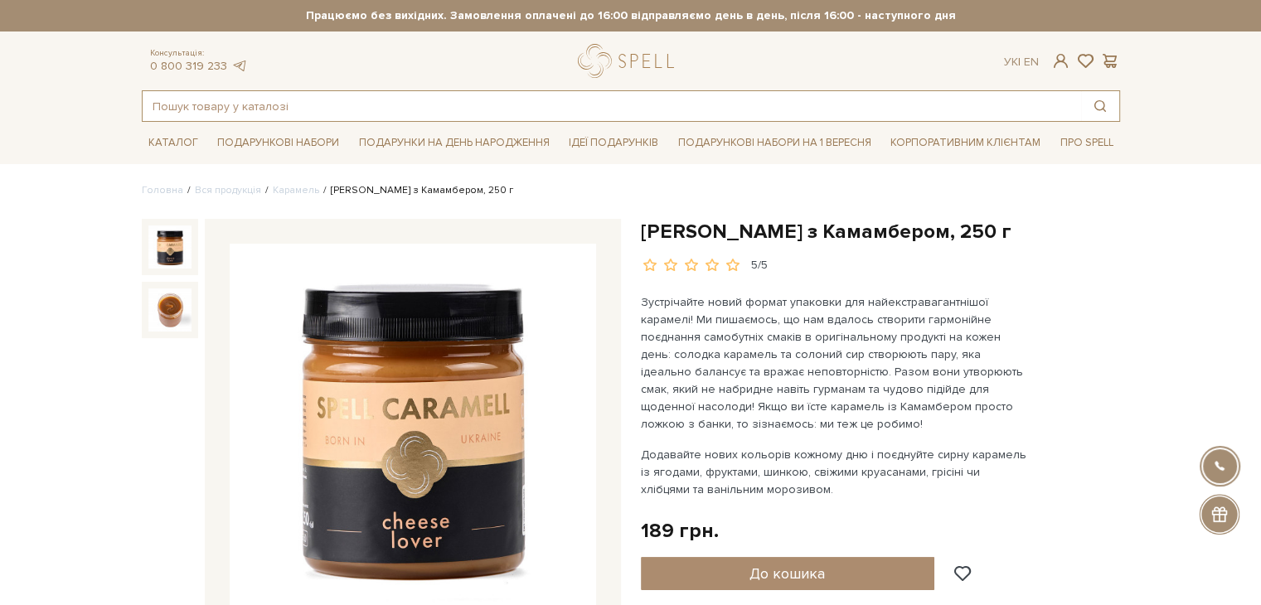
click at [338, 99] on input "text" at bounding box center [612, 106] width 938 height 30
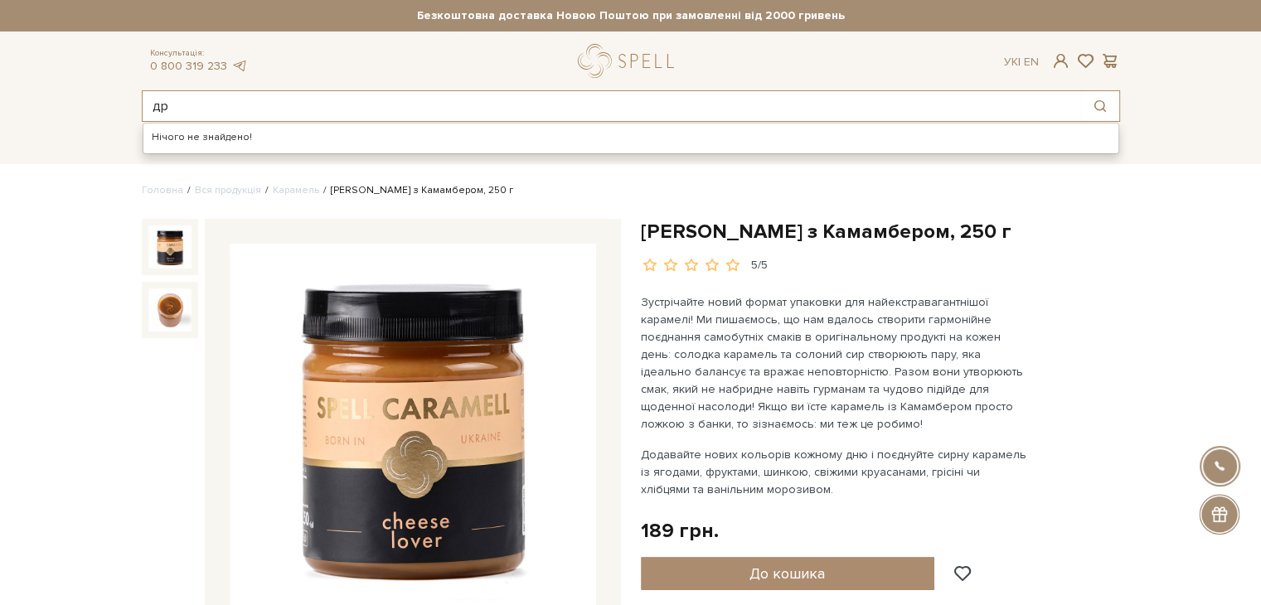
type input "д"
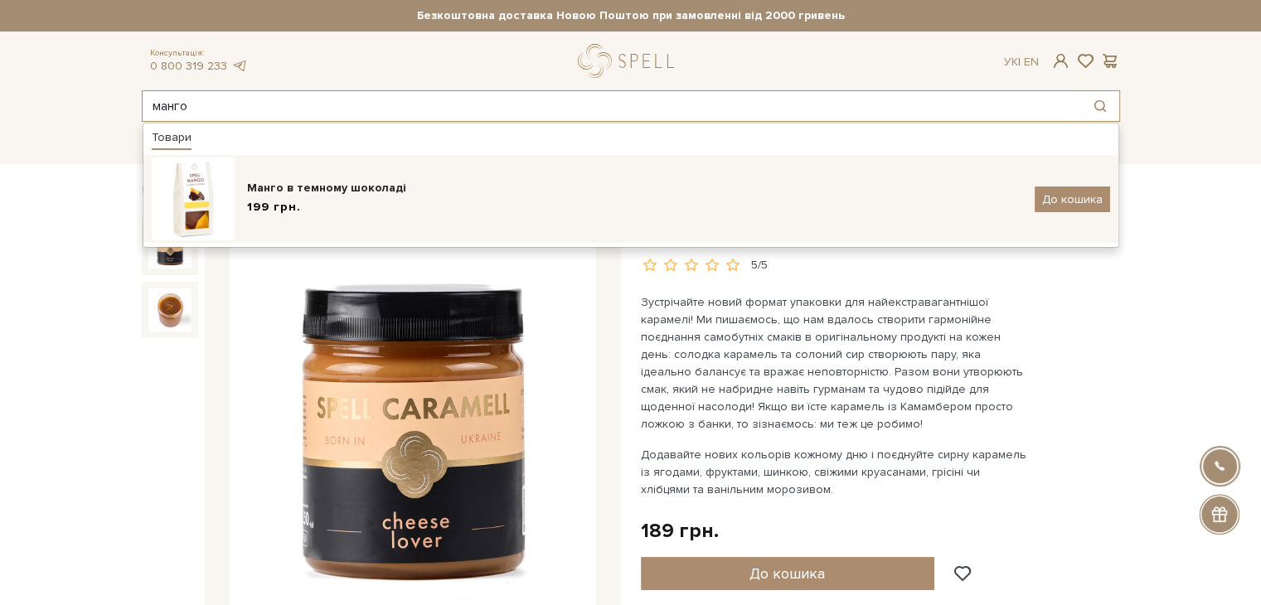
type input "манго"
click at [353, 167] on div "Манго в темному шоколаді 199 грн. До кошика" at bounding box center [631, 199] width 958 height 83
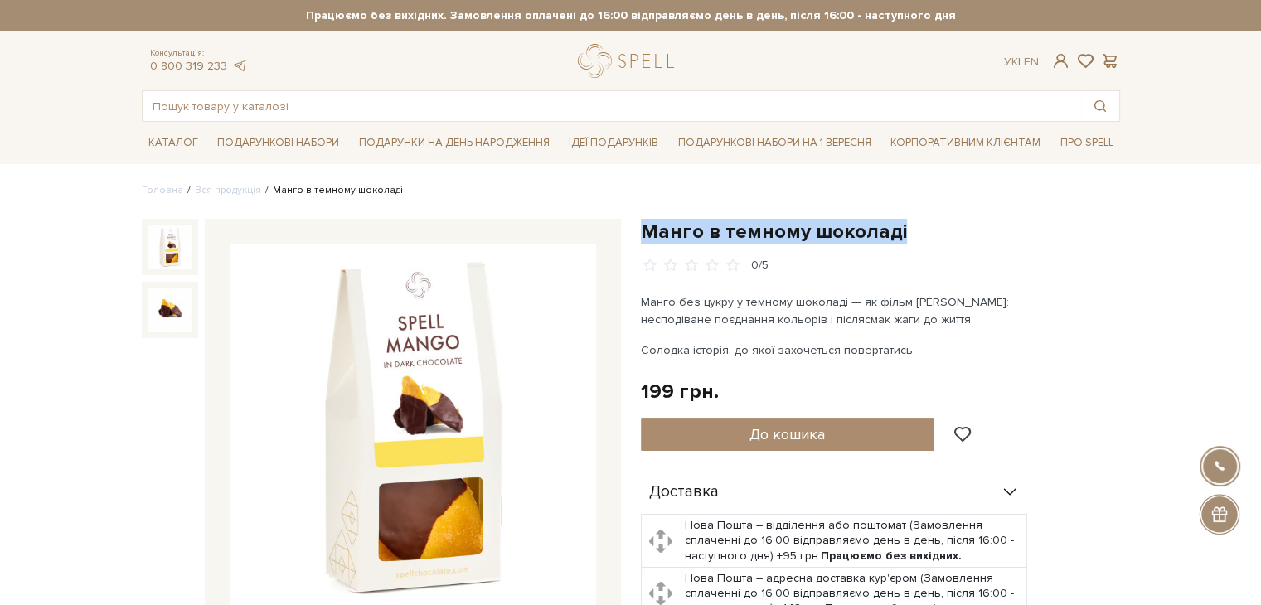
drag, startPoint x: 643, startPoint y: 228, endPoint x: 906, endPoint y: 243, distance: 263.2
click at [906, 243] on h1 "Манго в темному шоколаді" at bounding box center [880, 232] width 479 height 26
copy h1 "Манго в темному шоколаді"
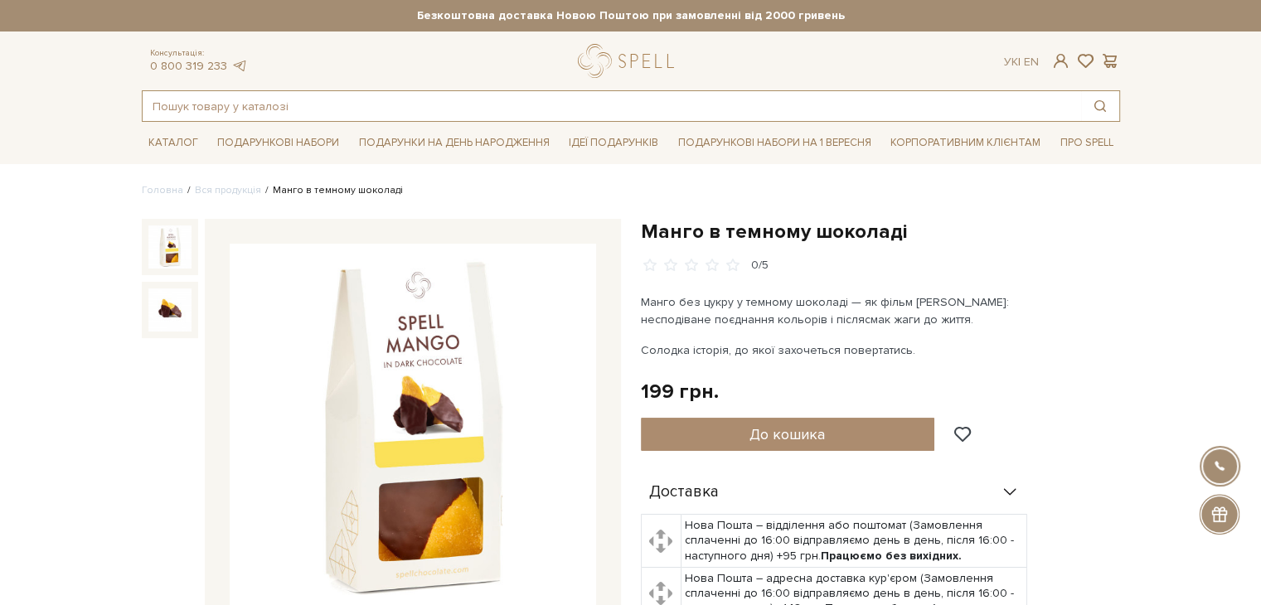
click at [279, 100] on input "text" at bounding box center [612, 106] width 938 height 30
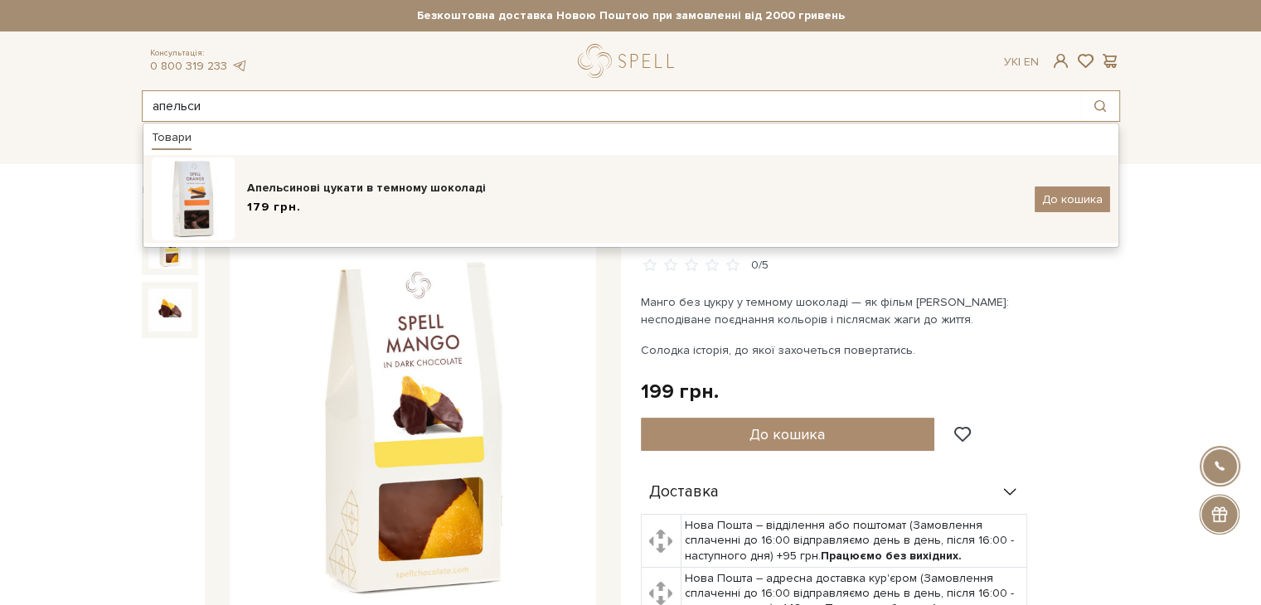
type input "апельси"
click at [306, 199] on div "179 грн." at bounding box center [634, 207] width 775 height 17
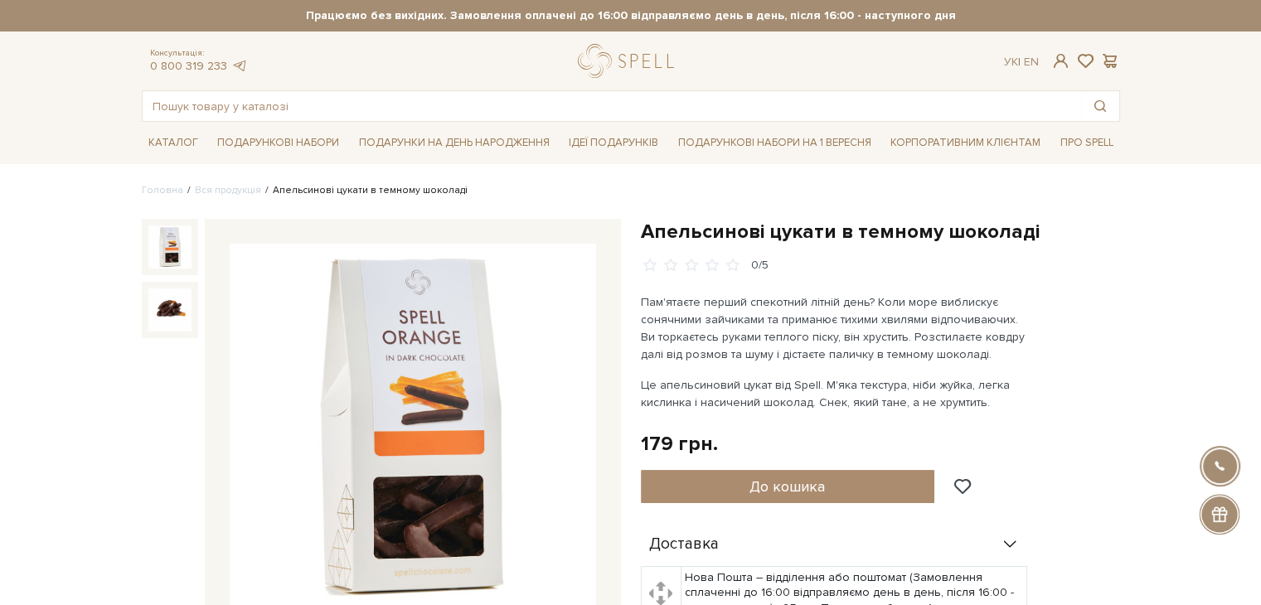
click at [641, 233] on h1 "Апельсинові цукати в темному шоколаді" at bounding box center [880, 232] width 479 height 26
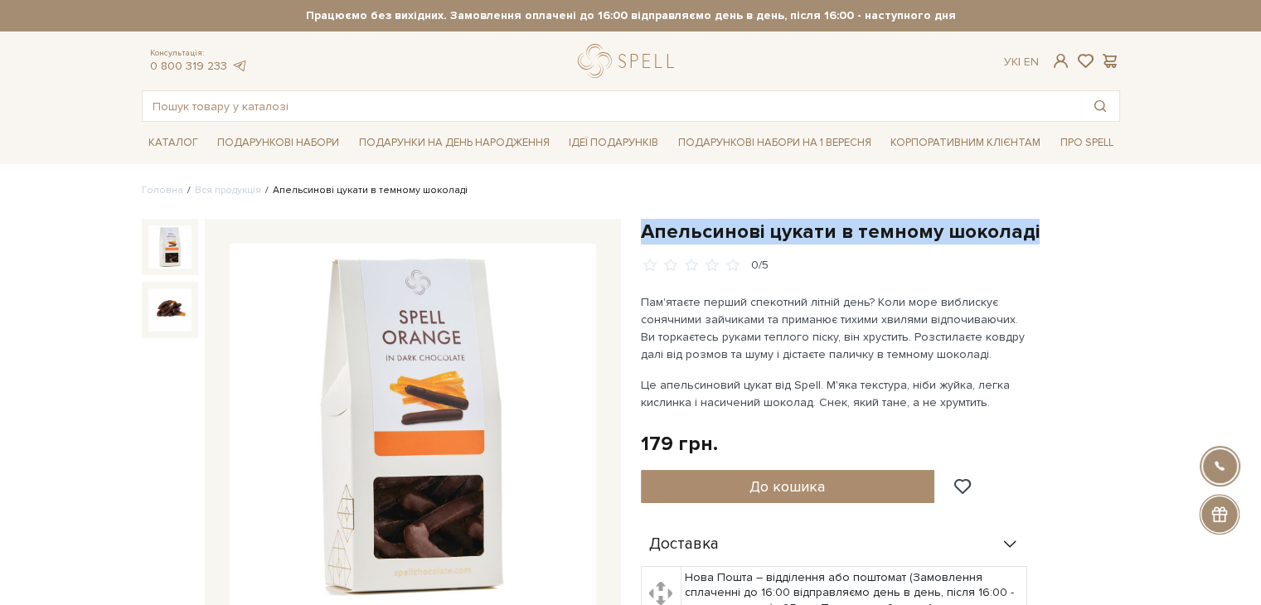
drag, startPoint x: 642, startPoint y: 233, endPoint x: 1031, endPoint y: 238, distance: 389.7
click at [1031, 238] on h1 "Апельсинові цукати в темному шоколаді" at bounding box center [880, 232] width 479 height 26
copy h1 "Апельсинові цукати в темному шоколаді"
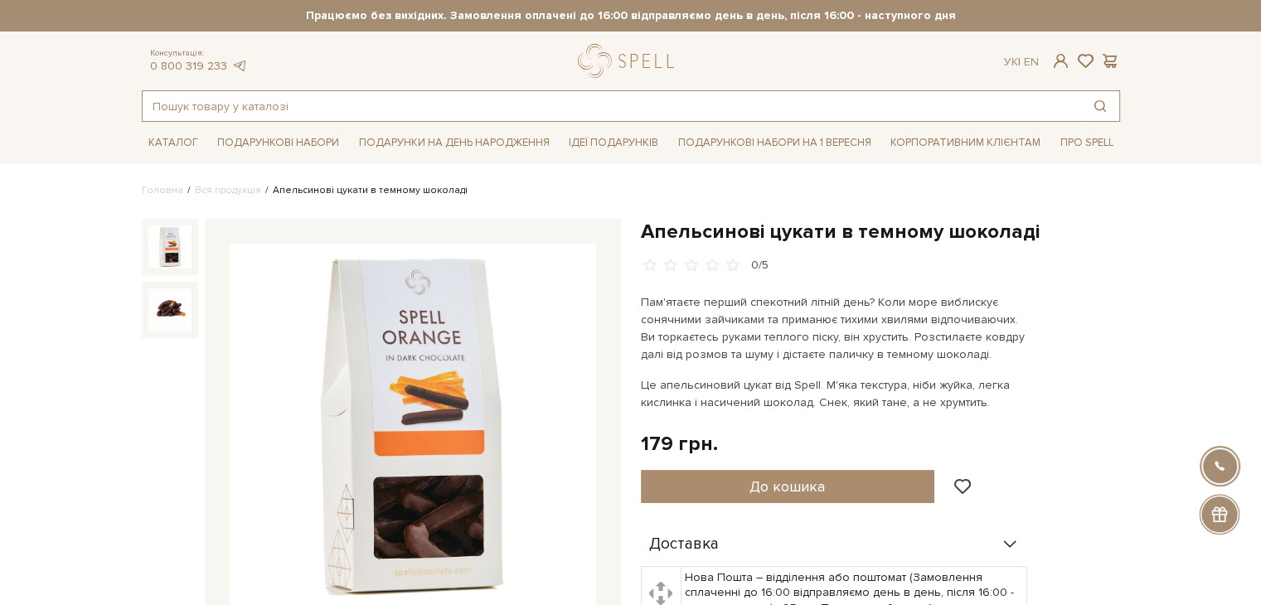
click at [361, 114] on input "text" at bounding box center [612, 106] width 938 height 30
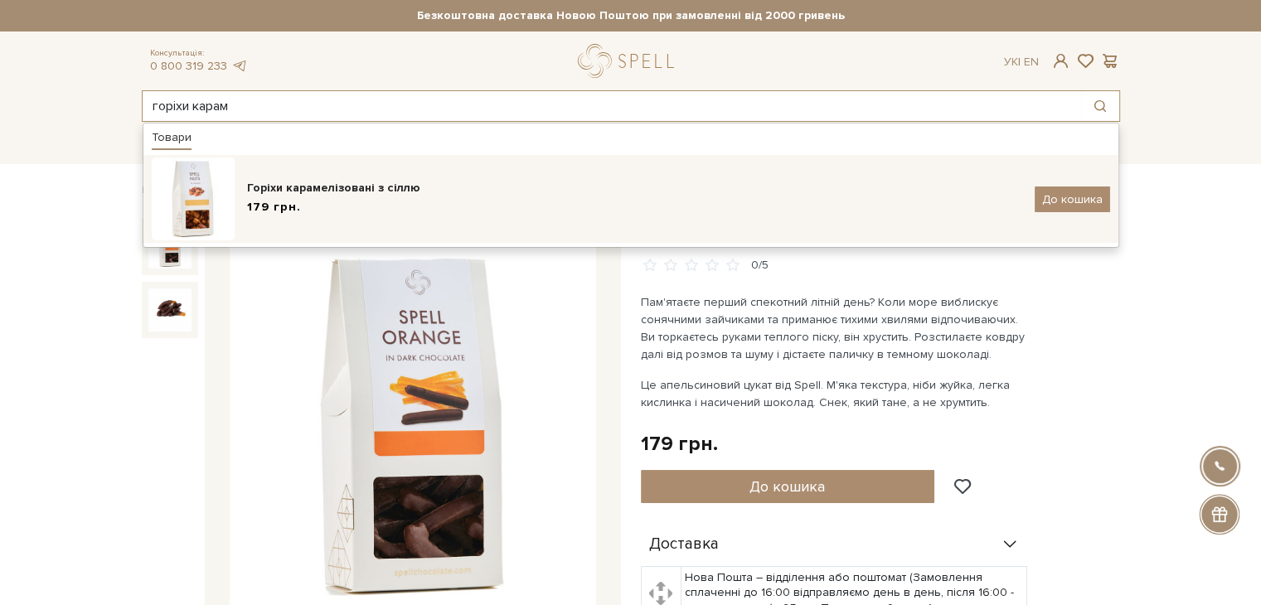
type input "горіхи карам"
click at [364, 190] on div "Горіхи карамелізовані з сіллю" at bounding box center [634, 188] width 775 height 17
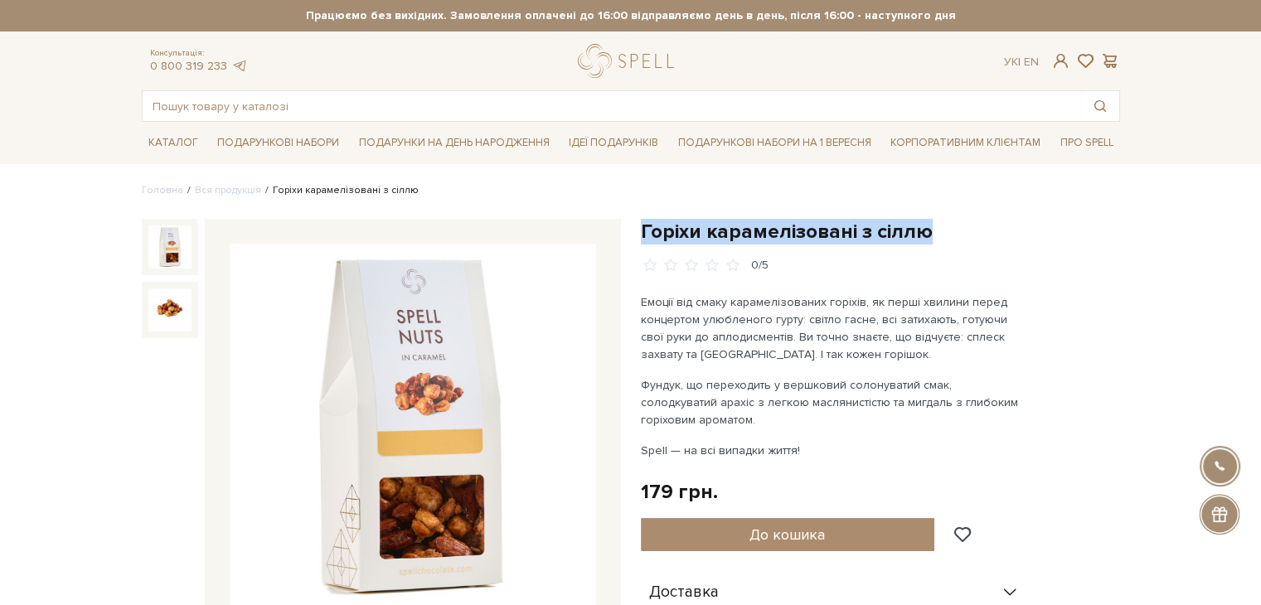
drag, startPoint x: 639, startPoint y: 235, endPoint x: 937, endPoint y: 223, distance: 297.8
click at [937, 223] on div "Горіхи карамелізовані з сіллю 0/5 Емоції від смаку карамелізованих горіхів, як …" at bounding box center [880, 596] width 499 height 754
copy h1 "Горіхи карамелізовані з сіллю"
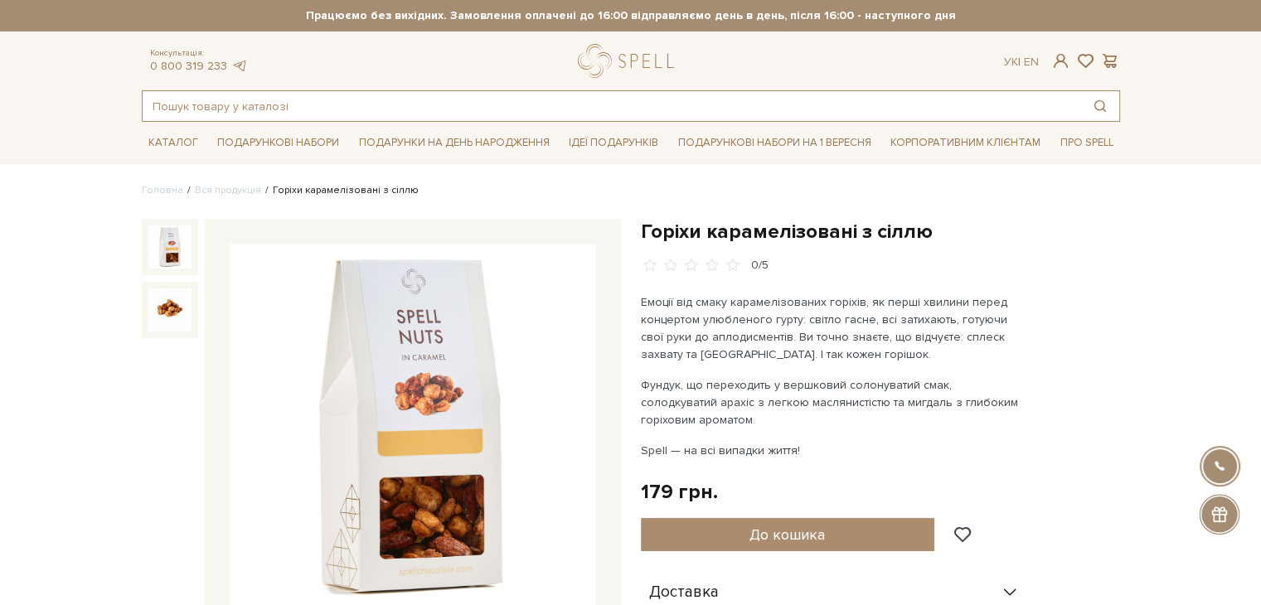
click at [463, 113] on input "text" at bounding box center [612, 106] width 938 height 30
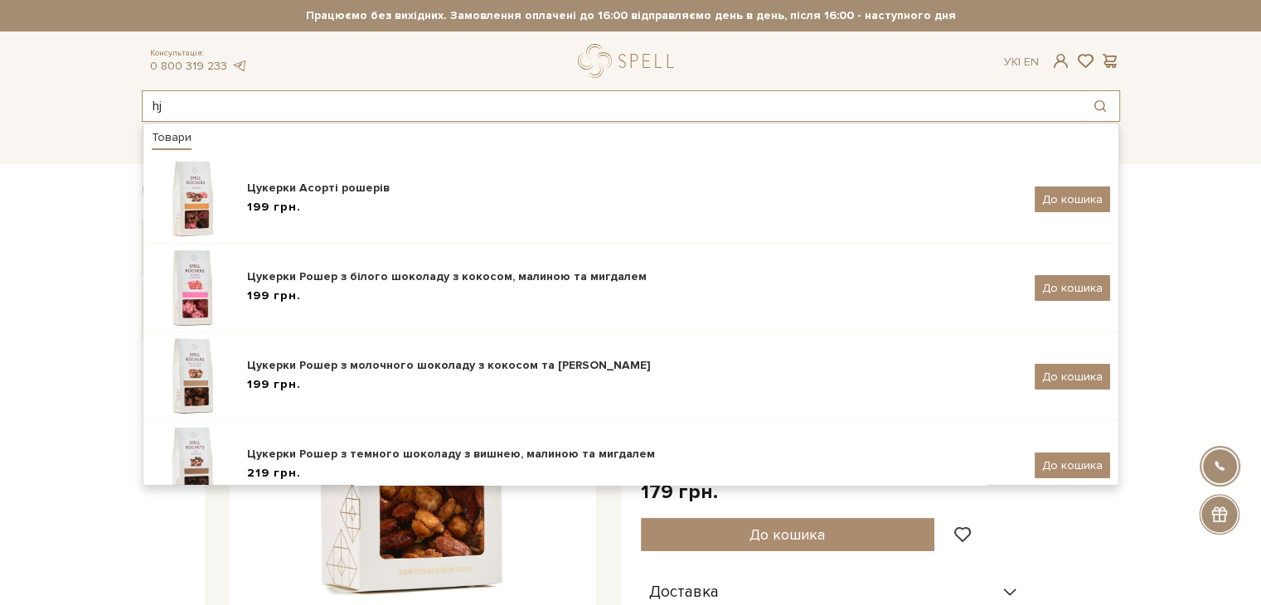
type input "h"
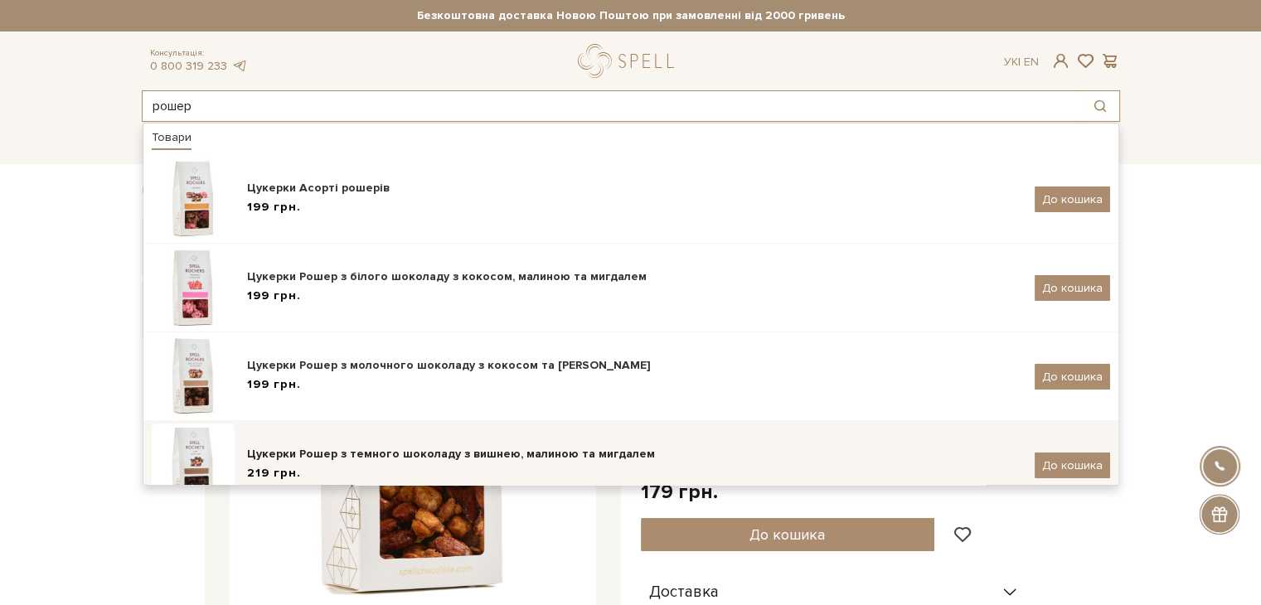
type input "рошер"
click at [460, 465] on div "219 грн." at bounding box center [634, 473] width 775 height 17
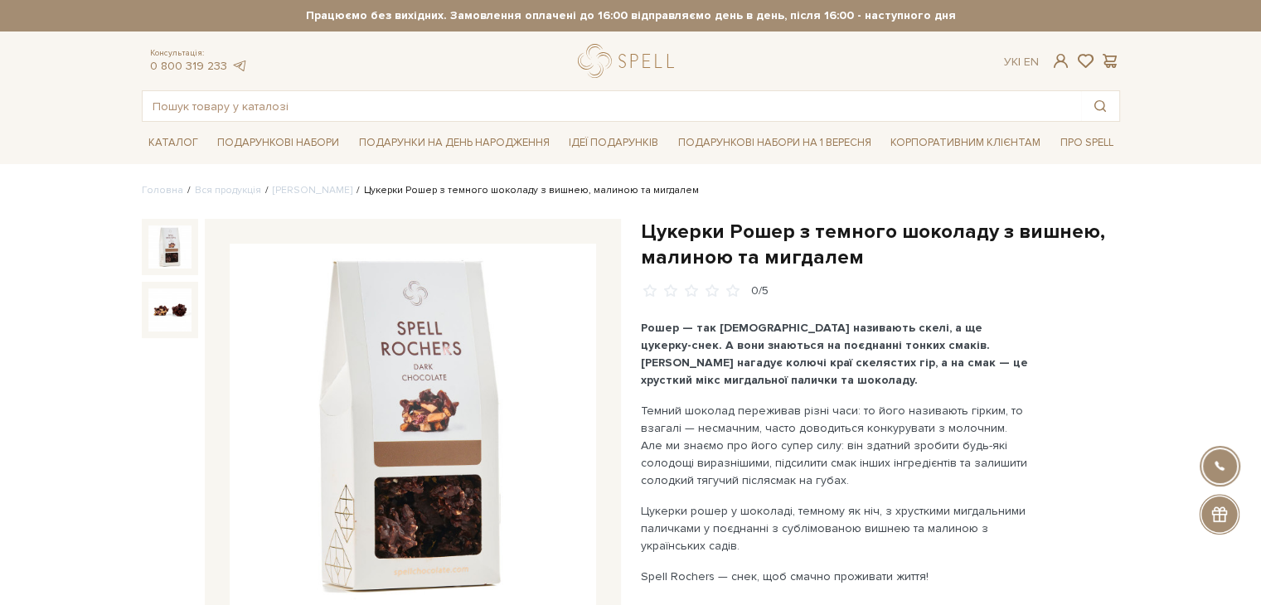
scroll to position [83, 0]
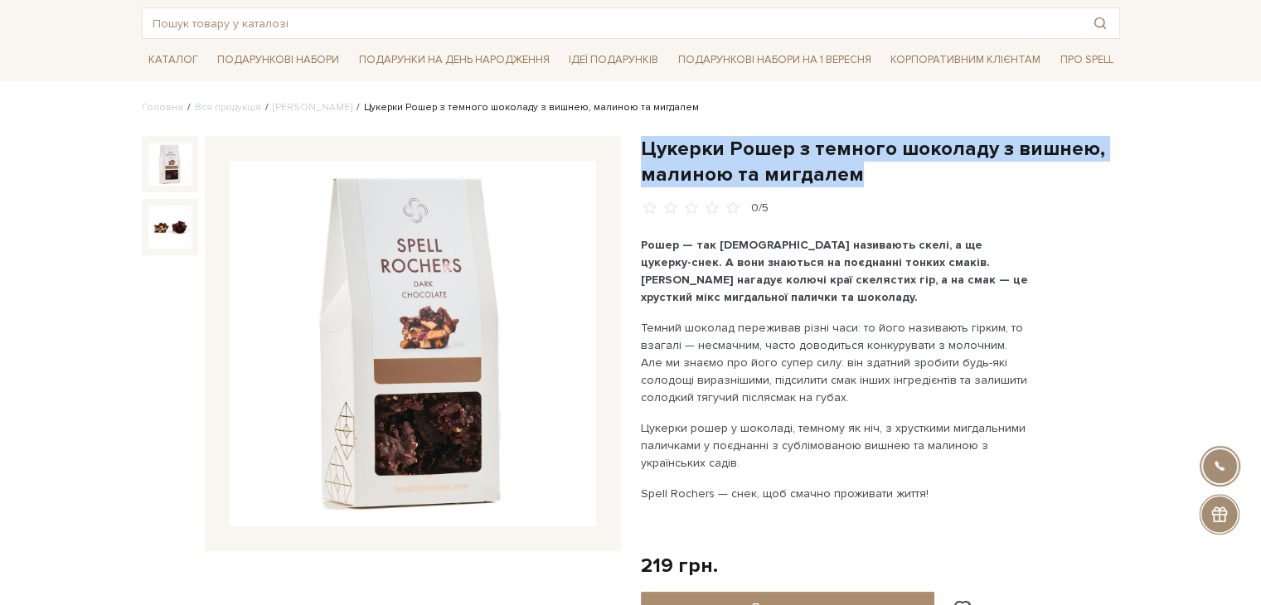
drag, startPoint x: 643, startPoint y: 145, endPoint x: 849, endPoint y: 172, distance: 207.4
click at [849, 172] on h1 "Цукерки Рошер з темного шоколаду з вишнею, малиною та мигдалем" at bounding box center [880, 161] width 479 height 51
copy h1 "Цукерки Рошер з темного шоколаду з вишнею, малиною та мигдалем"
